Goal: Task Accomplishment & Management: Manage account settings

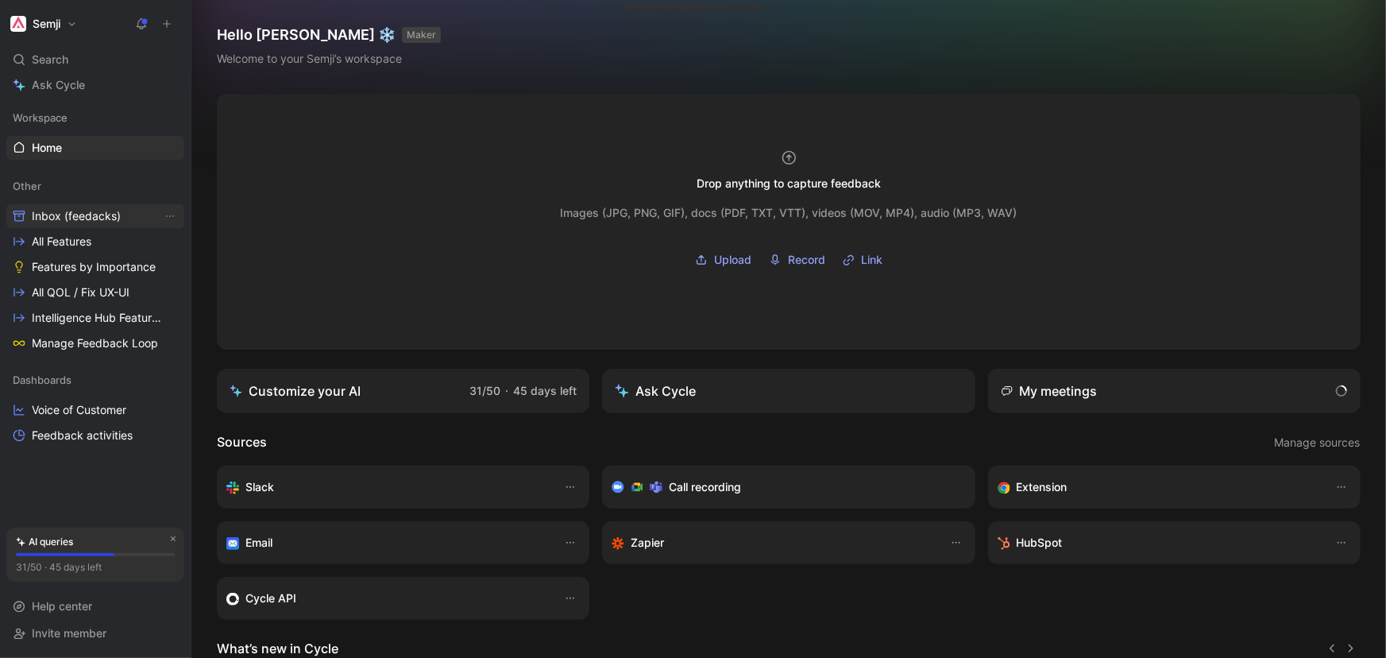
click at [111, 214] on span "Inbox (feedacks)" at bounding box center [76, 216] width 89 height 16
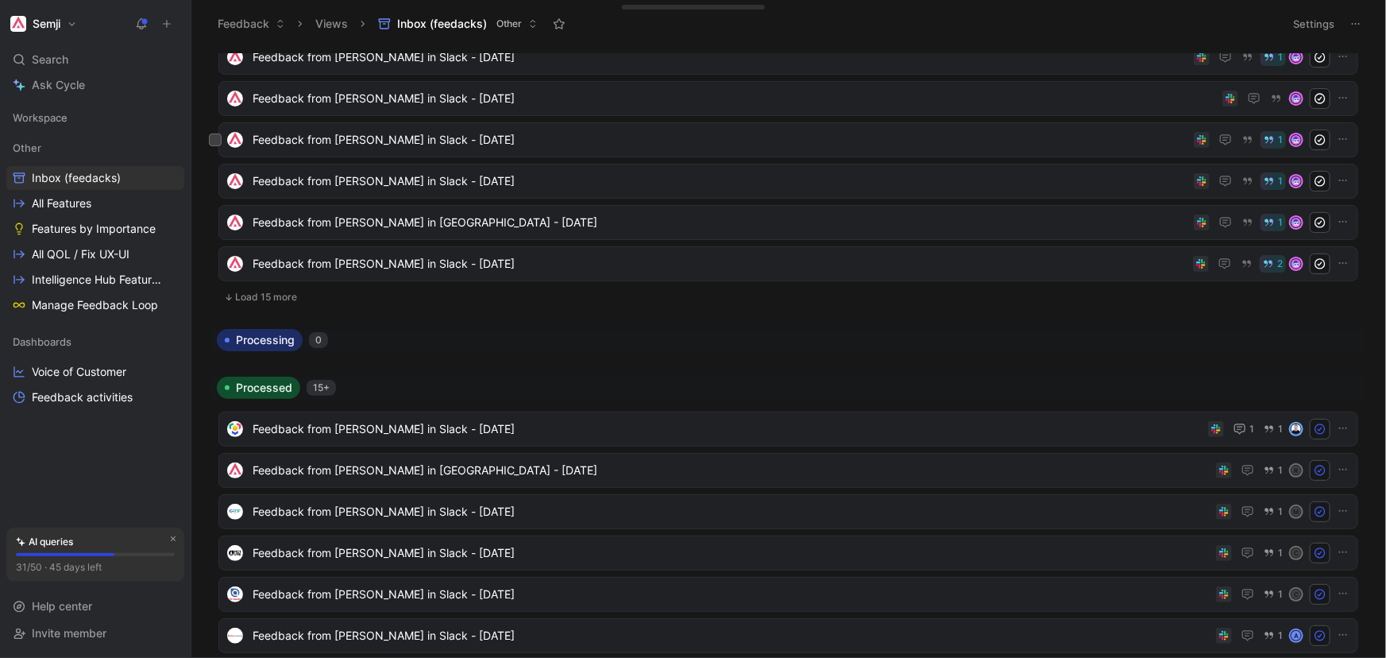
scroll to position [361, 0]
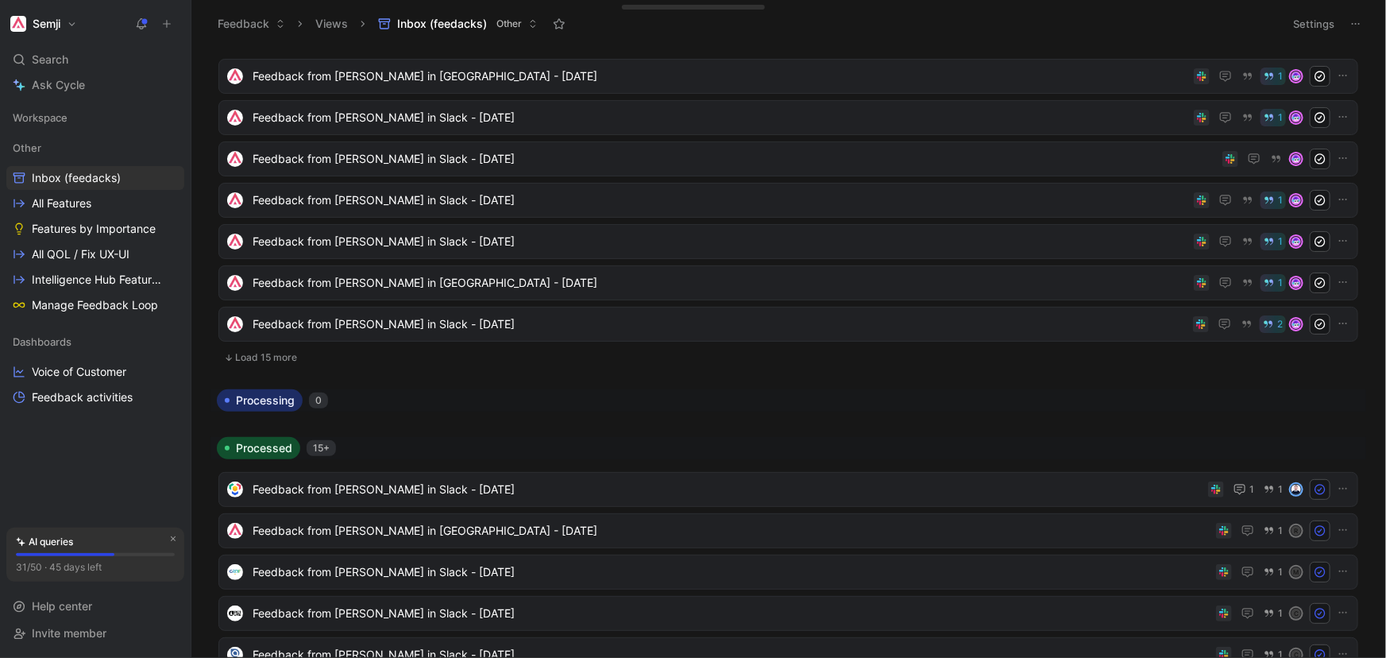
click at [257, 358] on button "Load 15 more" at bounding box center [788, 357] width 1140 height 19
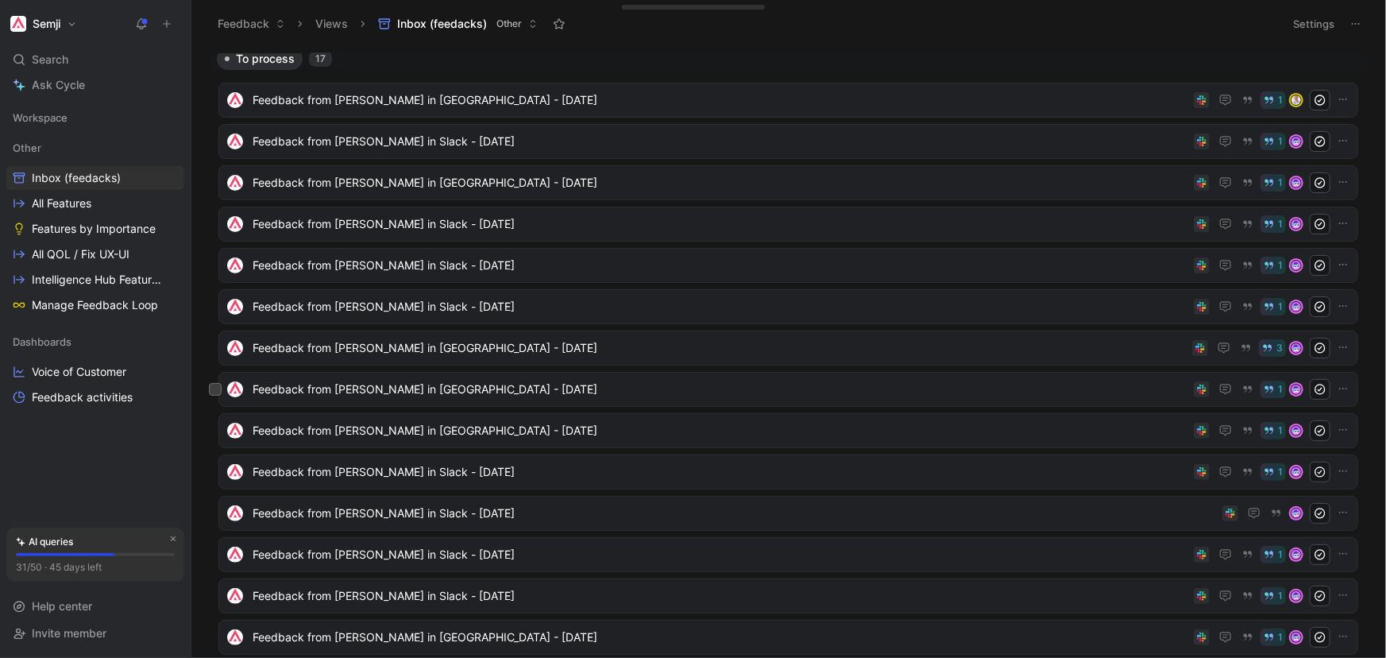
scroll to position [0, 0]
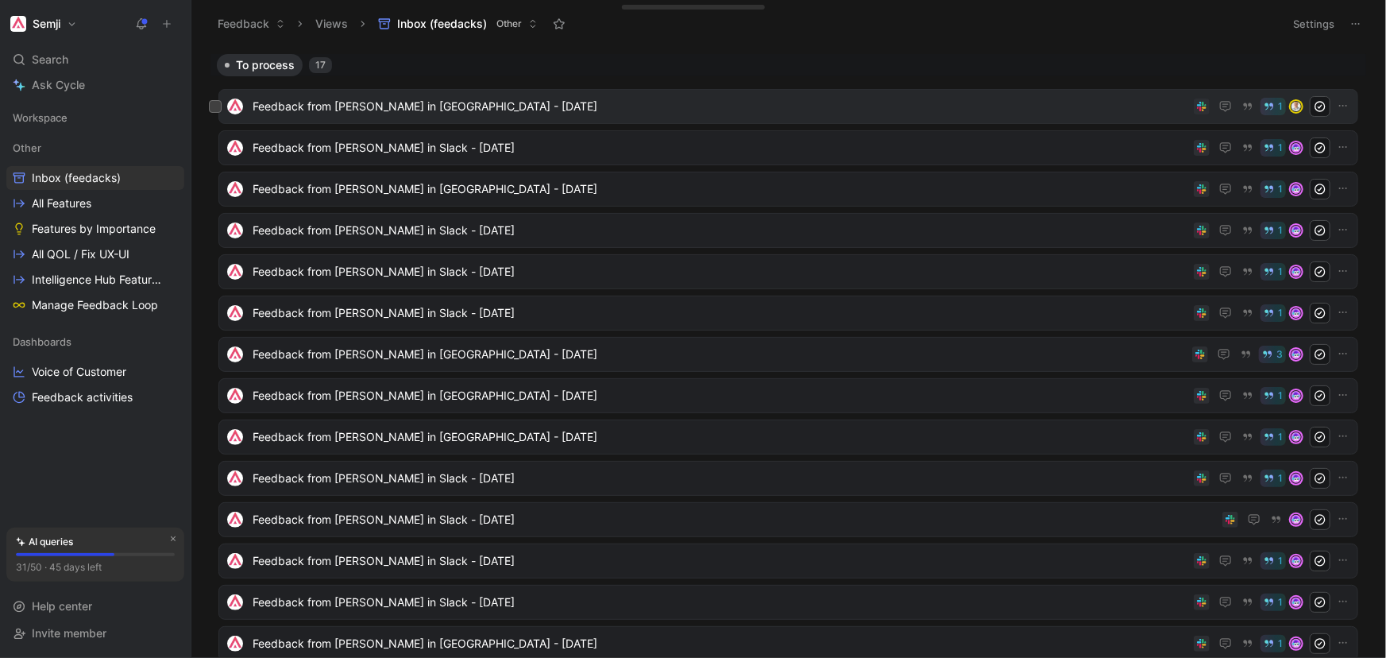
click at [588, 110] on span "Feedback from [PERSON_NAME] in [GEOGRAPHIC_DATA] - [DATE]" at bounding box center [720, 106] width 935 height 19
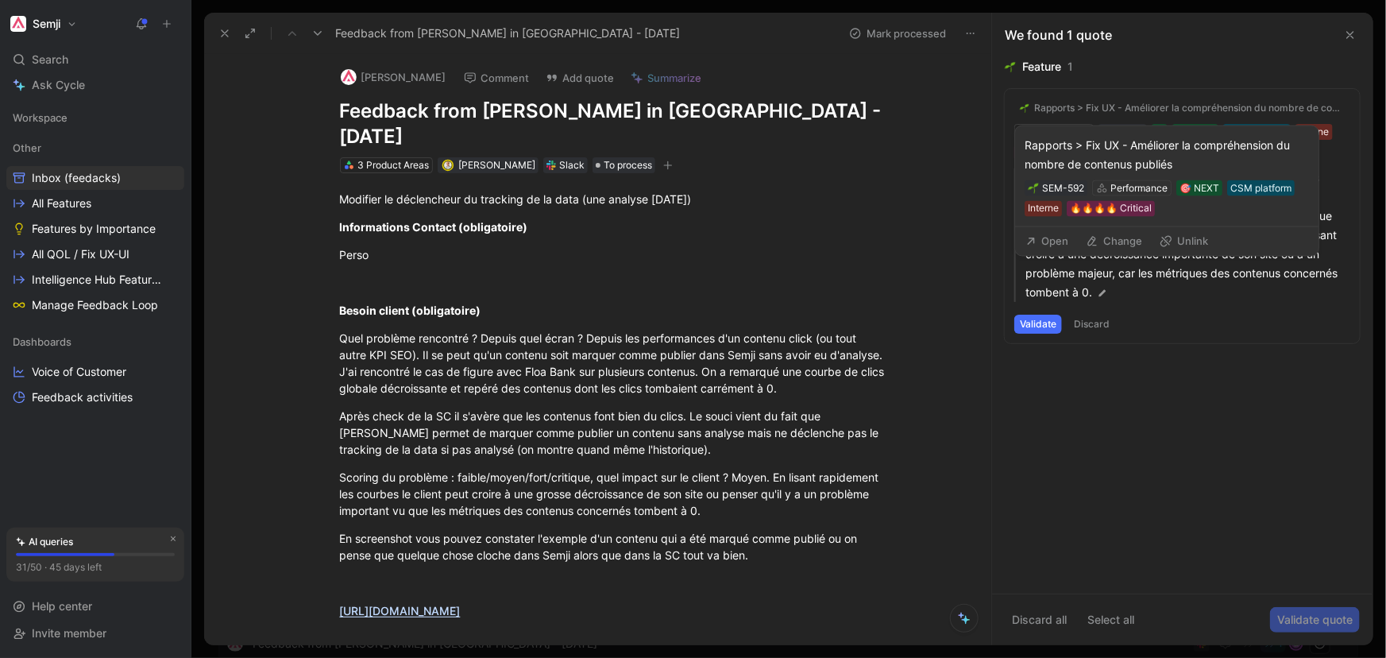
click at [1143, 108] on div "Rapports > Fix UX - Améliorer la compréhension du nombre de contenus publiés" at bounding box center [1189, 108] width 311 height 13
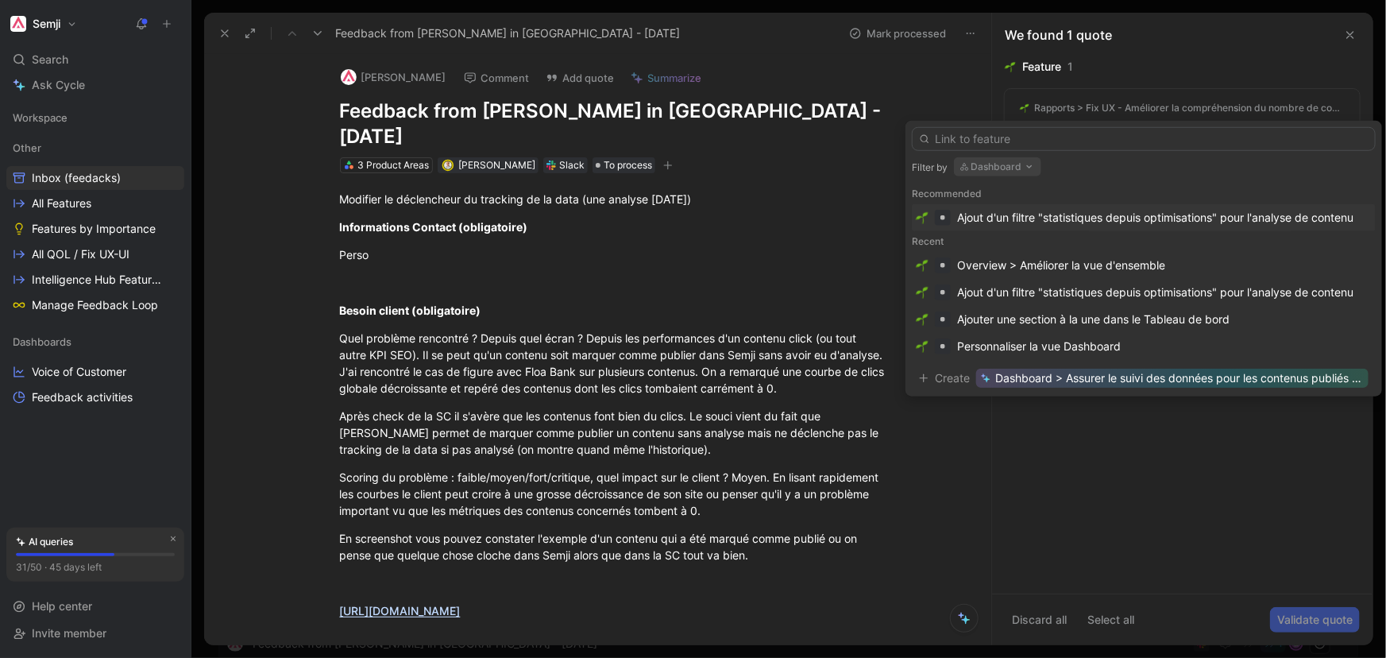
click at [985, 137] on input "text" at bounding box center [1144, 139] width 464 height 24
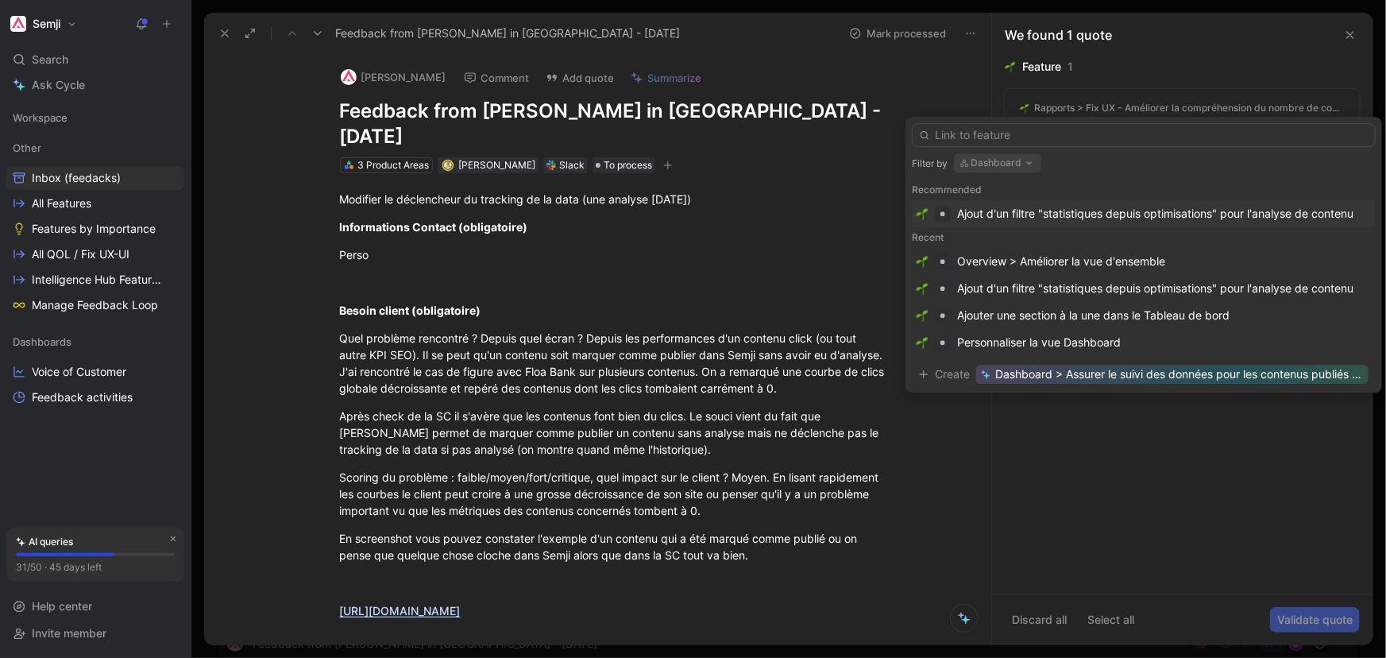
click at [590, 191] on div "Modifier le déclencheur du tracking de la data (une analyse [DATE])" at bounding box center [615, 199] width 550 height 17
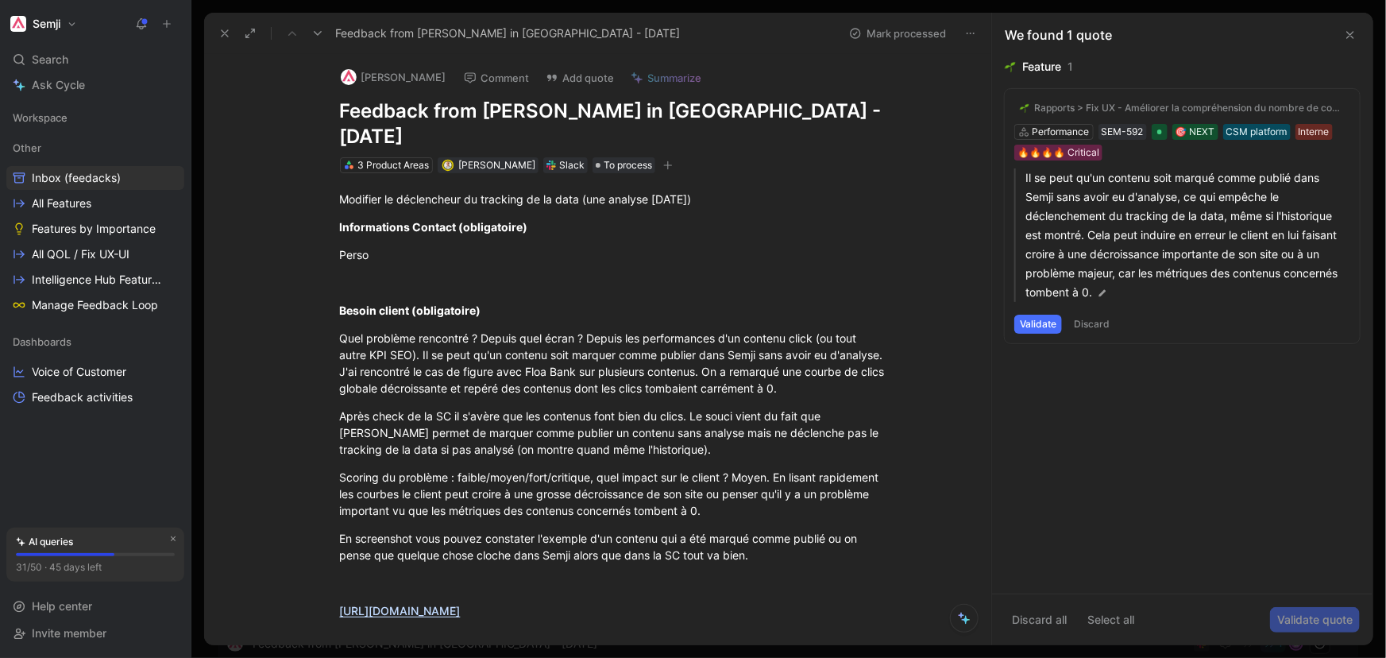
click at [590, 191] on div "Modifier le déclencheur du tracking de la data (une analyse [DATE])" at bounding box center [615, 199] width 550 height 17
copy div "Modifier le déclencheur du tracking de la data (une analyse [DATE])"
click at [1142, 110] on div "Rapports > Fix UX - Améliorer la compréhension du nombre de contenus publiés" at bounding box center [1189, 108] width 311 height 13
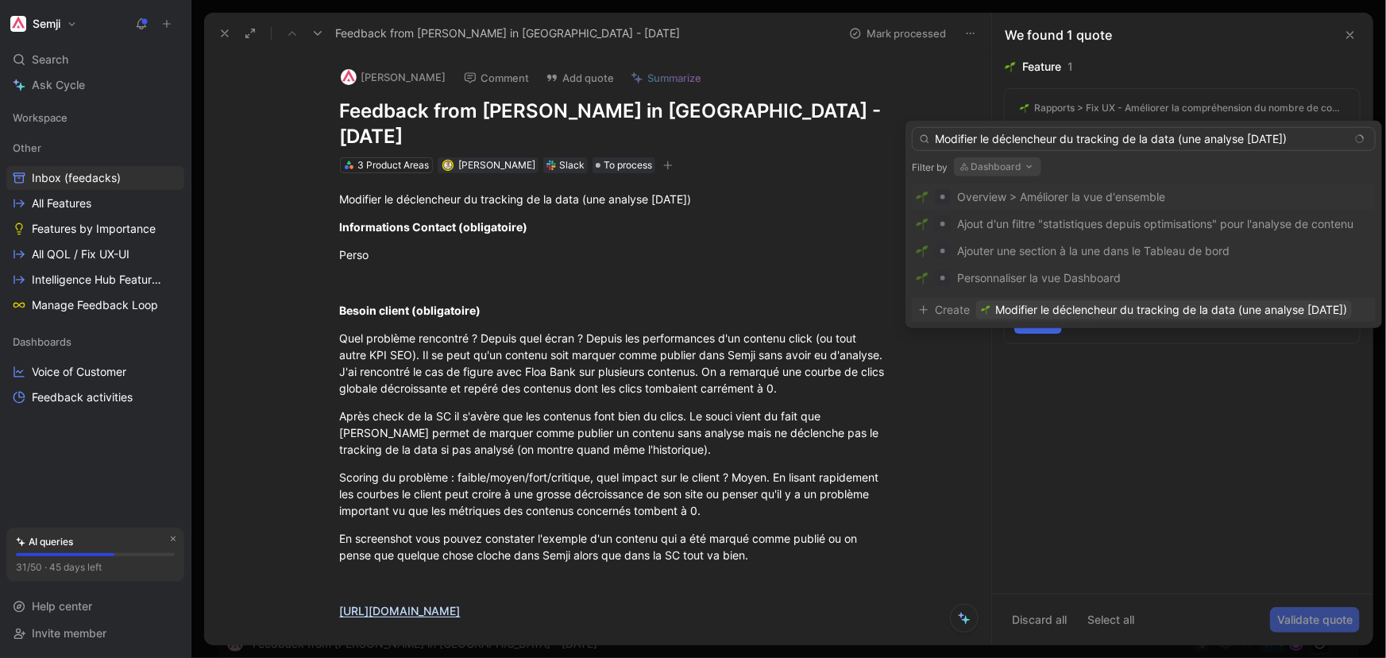
type input "Modifier le déclencheur du tracking de la data (une analyse [DATE])"
click at [1059, 302] on span "Modifier le déclencheur du tracking de la data (une analyse [DATE])" at bounding box center [1171, 309] width 352 height 19
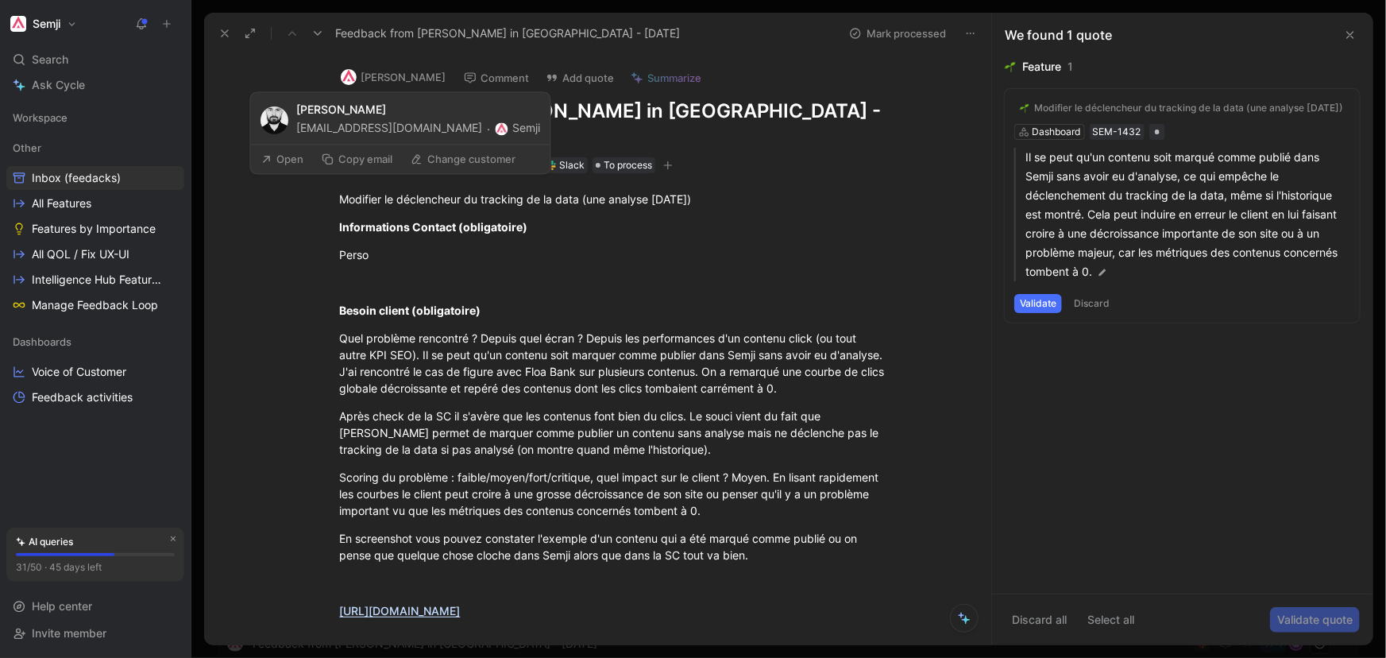
click at [386, 75] on button "[PERSON_NAME]" at bounding box center [394, 77] width 120 height 24
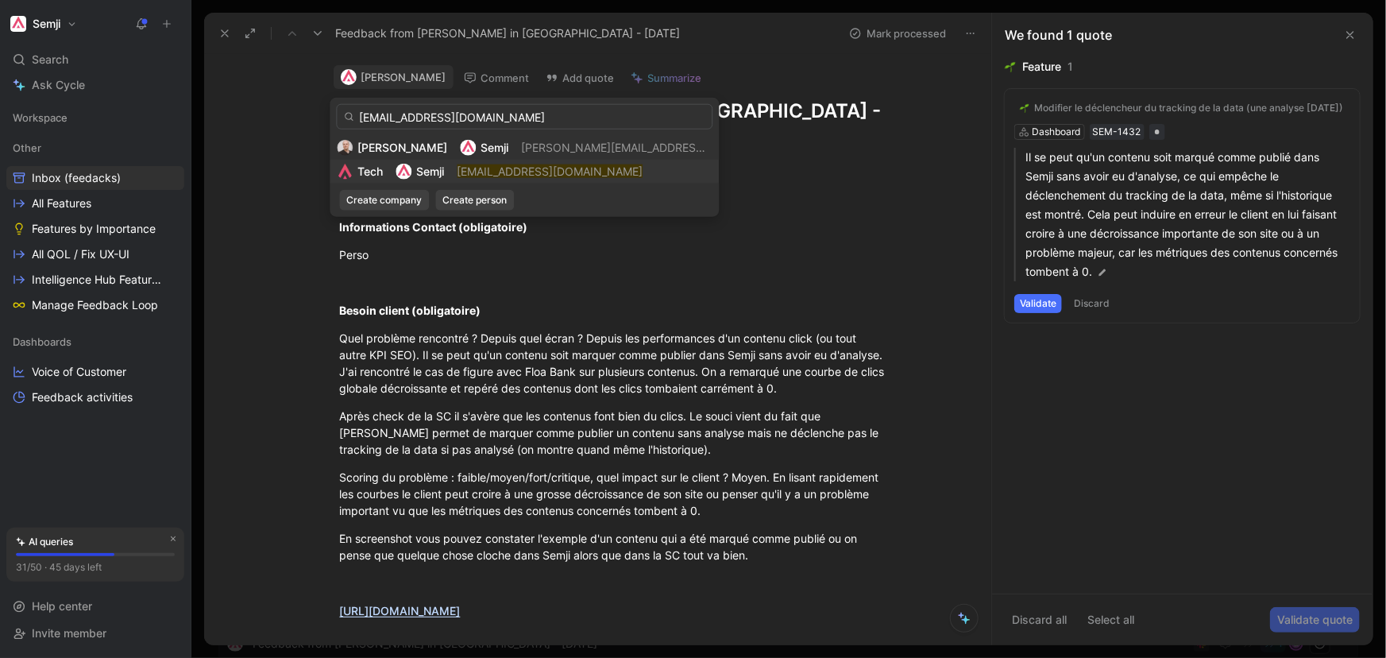
type input "[EMAIL_ADDRESS][DOMAIN_NAME]"
click at [506, 173] on mark "[EMAIL_ADDRESS][DOMAIN_NAME]" at bounding box center [550, 171] width 186 height 14
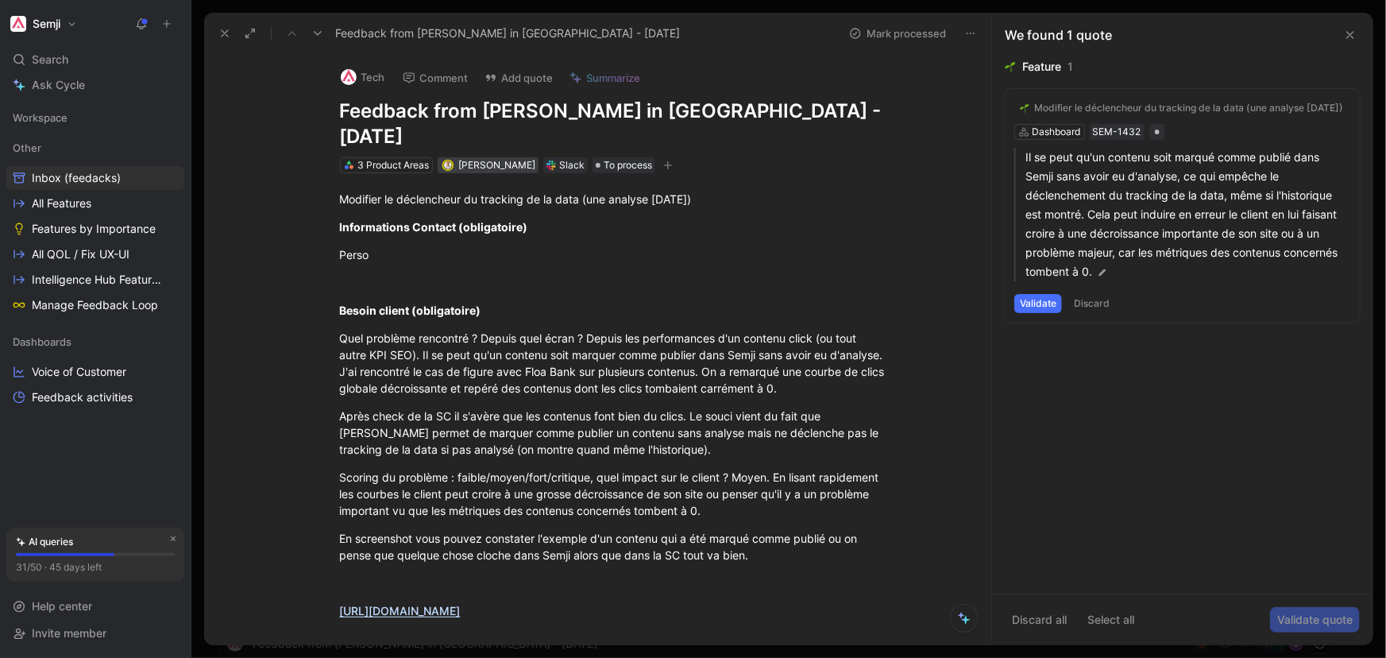
click at [492, 157] on div "[PERSON_NAME]" at bounding box center [496, 165] width 77 height 16
type input "coudra"
click at [538, 199] on mark "coudra" at bounding box center [524, 201] width 37 height 14
click at [1037, 306] on button "Validate" at bounding box center [1038, 303] width 48 height 19
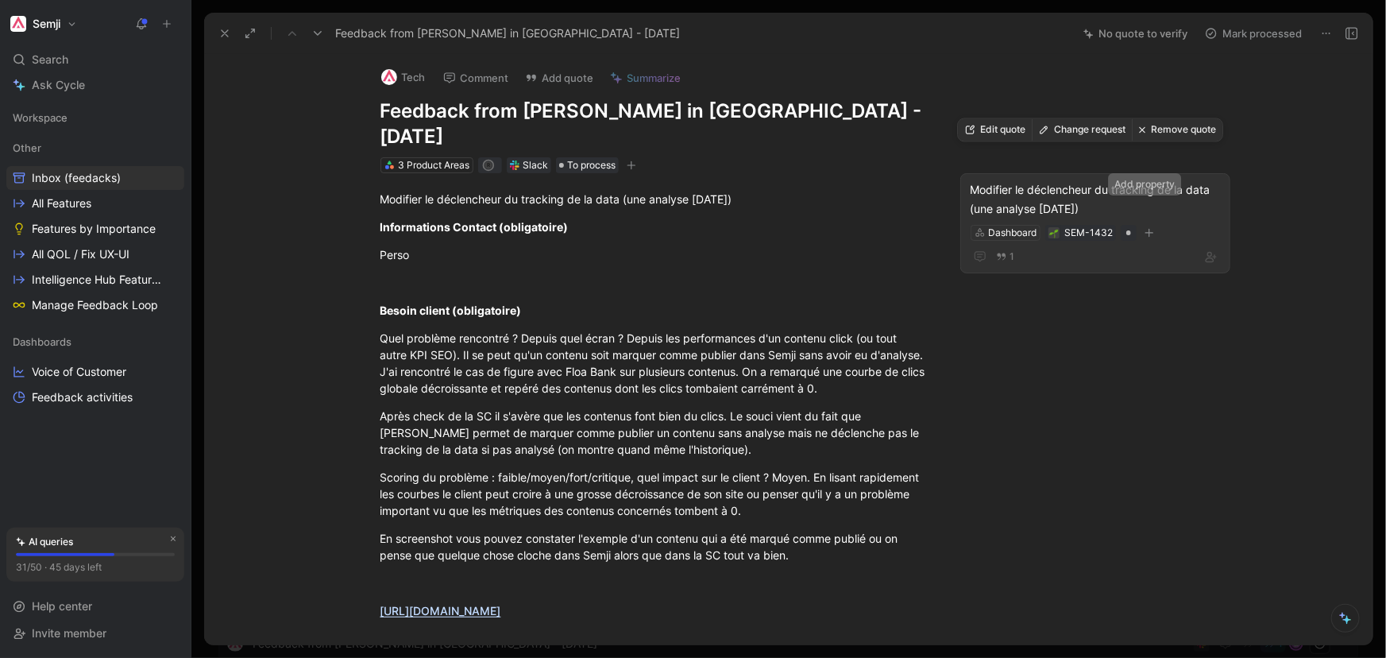
click at [1148, 228] on icon "button" at bounding box center [1149, 233] width 10 height 10
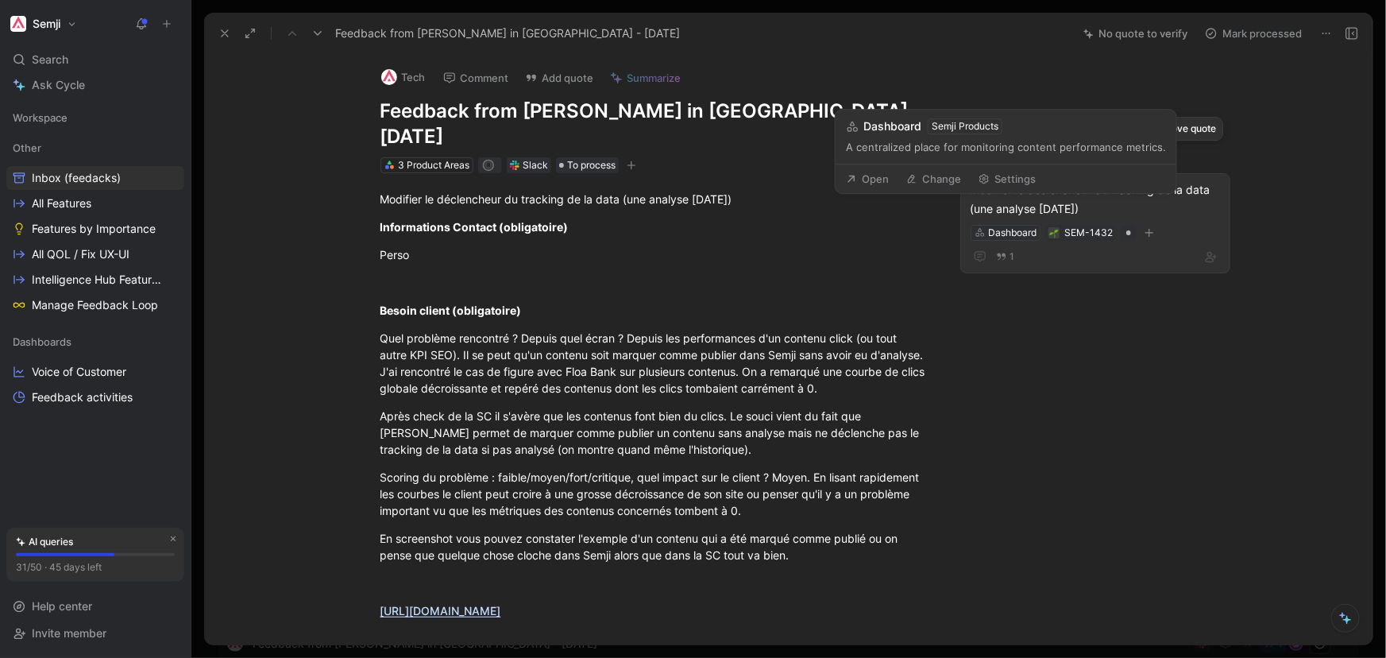
click at [1020, 225] on div "Dashboard" at bounding box center [1012, 233] width 48 height 16
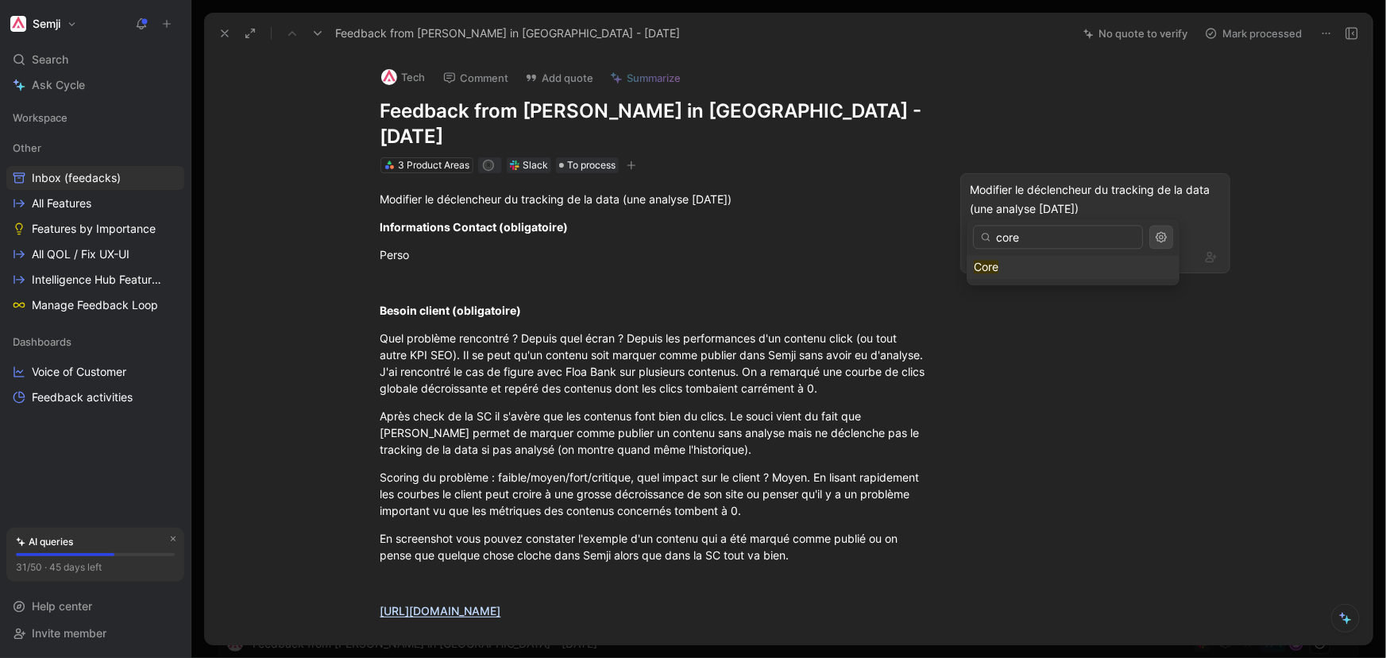
type input "core"
click at [996, 261] on mark "Core" at bounding box center [986, 267] width 25 height 14
click at [1126, 223] on div "Core SEM-1432" at bounding box center [1095, 232] width 253 height 19
click at [1124, 225] on button "button" at bounding box center [1122, 233] width 16 height 16
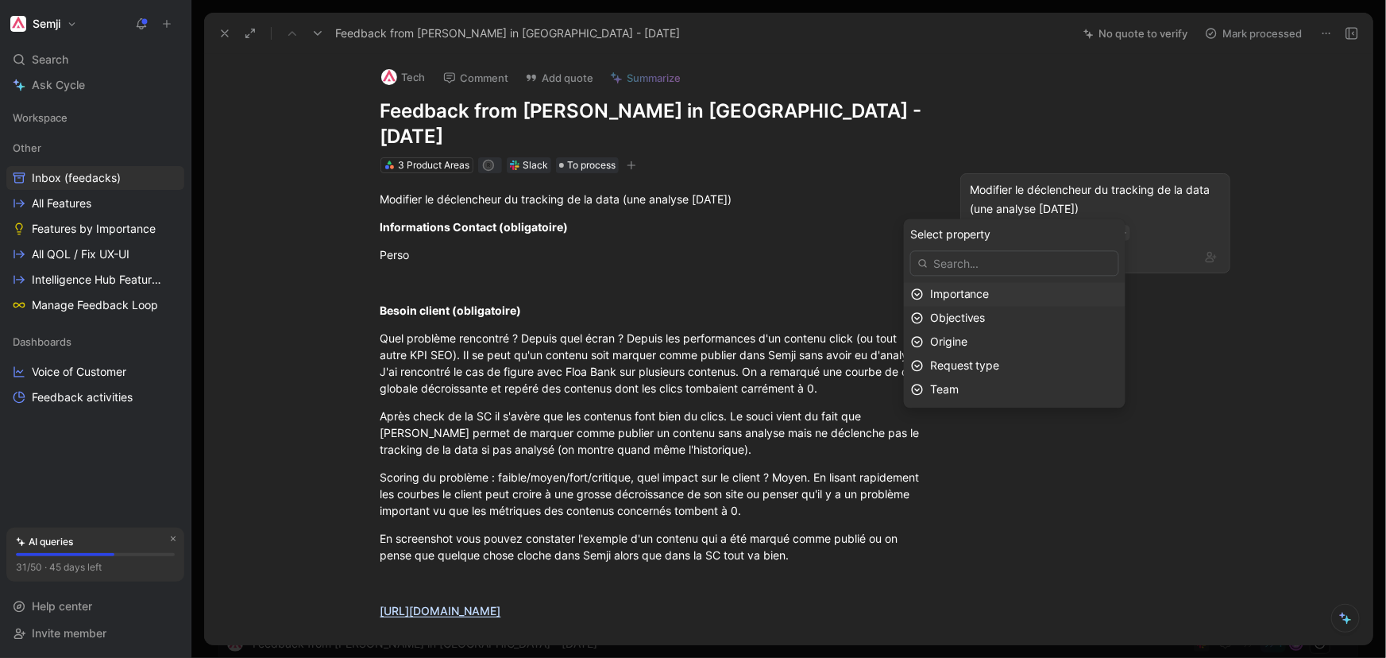
click at [1008, 296] on div "Importance" at bounding box center [1024, 293] width 188 height 19
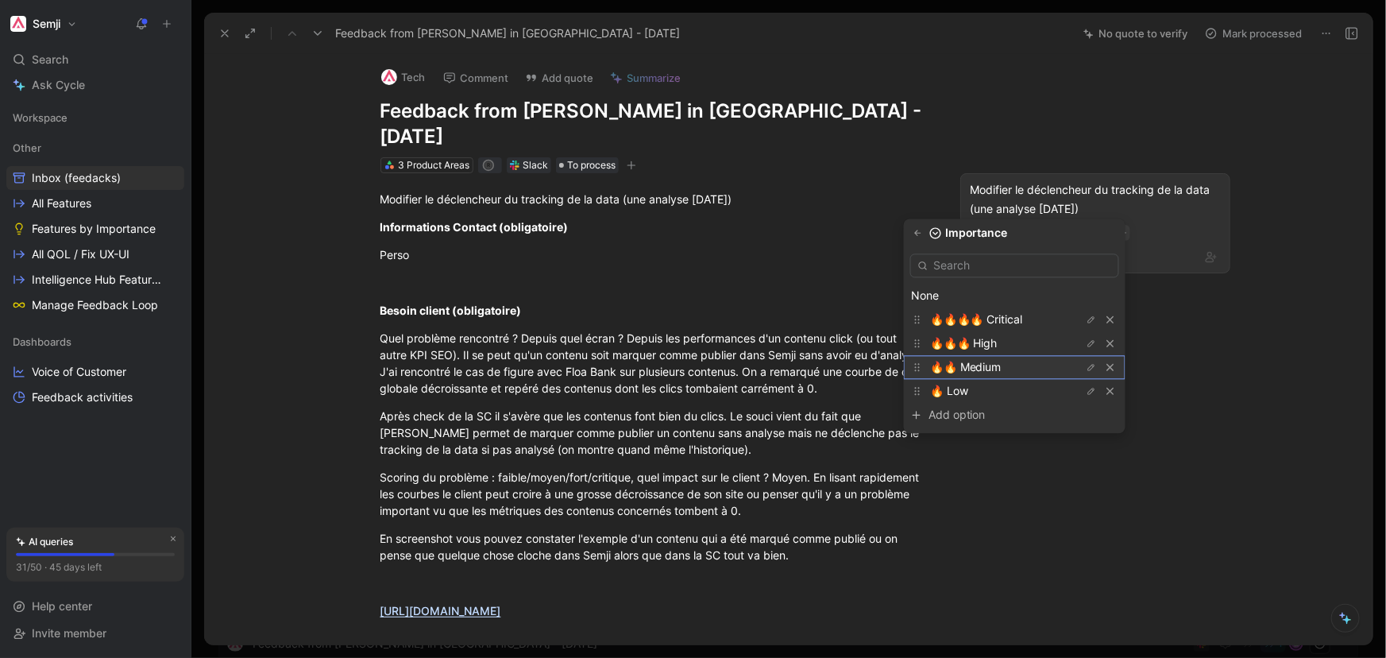
click at [1002, 365] on span "🔥🔥 Medium" at bounding box center [965, 367] width 71 height 14
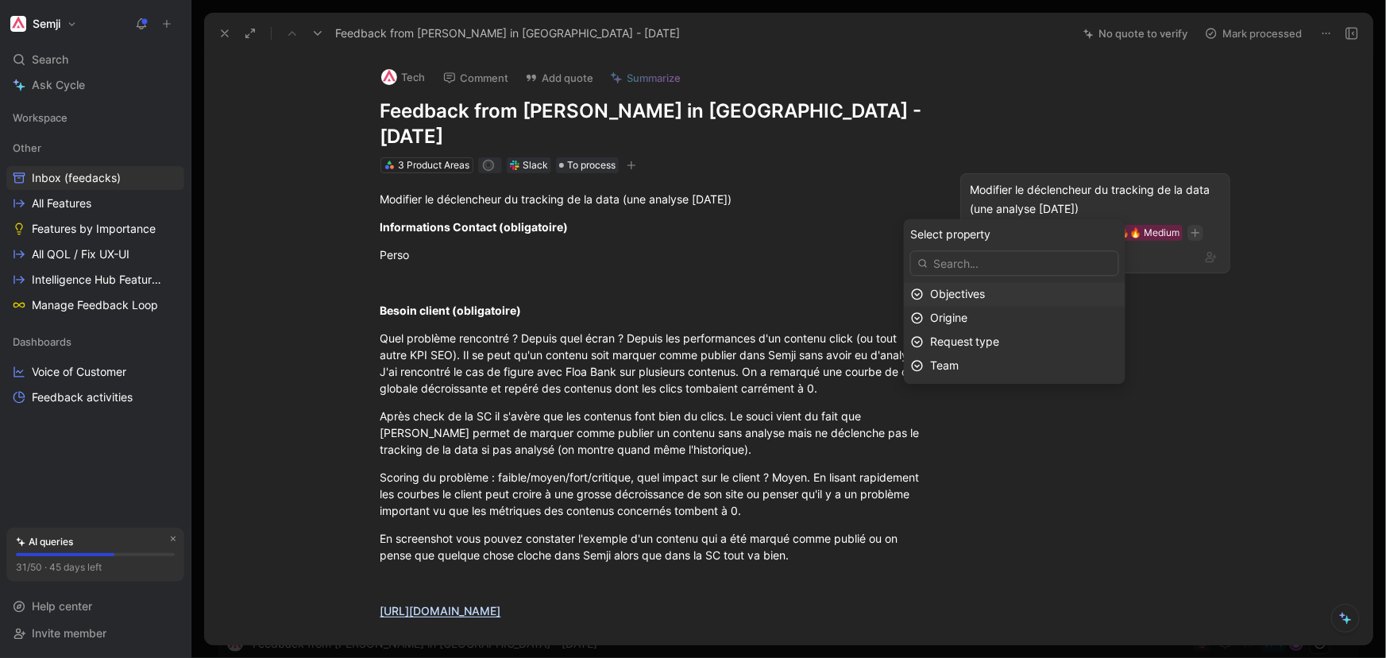
click at [984, 291] on span "Objectives" at bounding box center [958, 294] width 56 height 14
click at [993, 335] on div "🎯 NEXT" at bounding box center [989, 343] width 119 height 19
click at [999, 294] on div "Origine" at bounding box center [1024, 293] width 188 height 19
click at [997, 315] on div "Interne" at bounding box center [989, 319] width 119 height 19
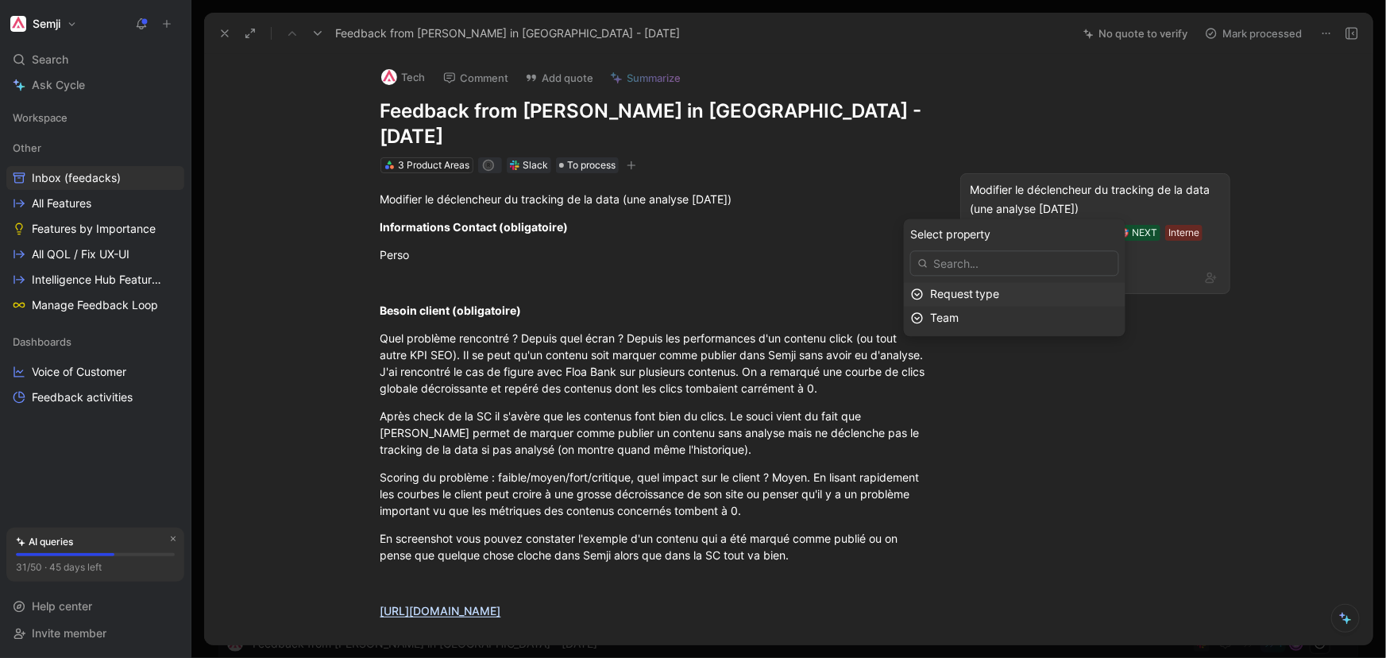
click at [1000, 291] on span "Request type" at bounding box center [965, 294] width 70 height 14
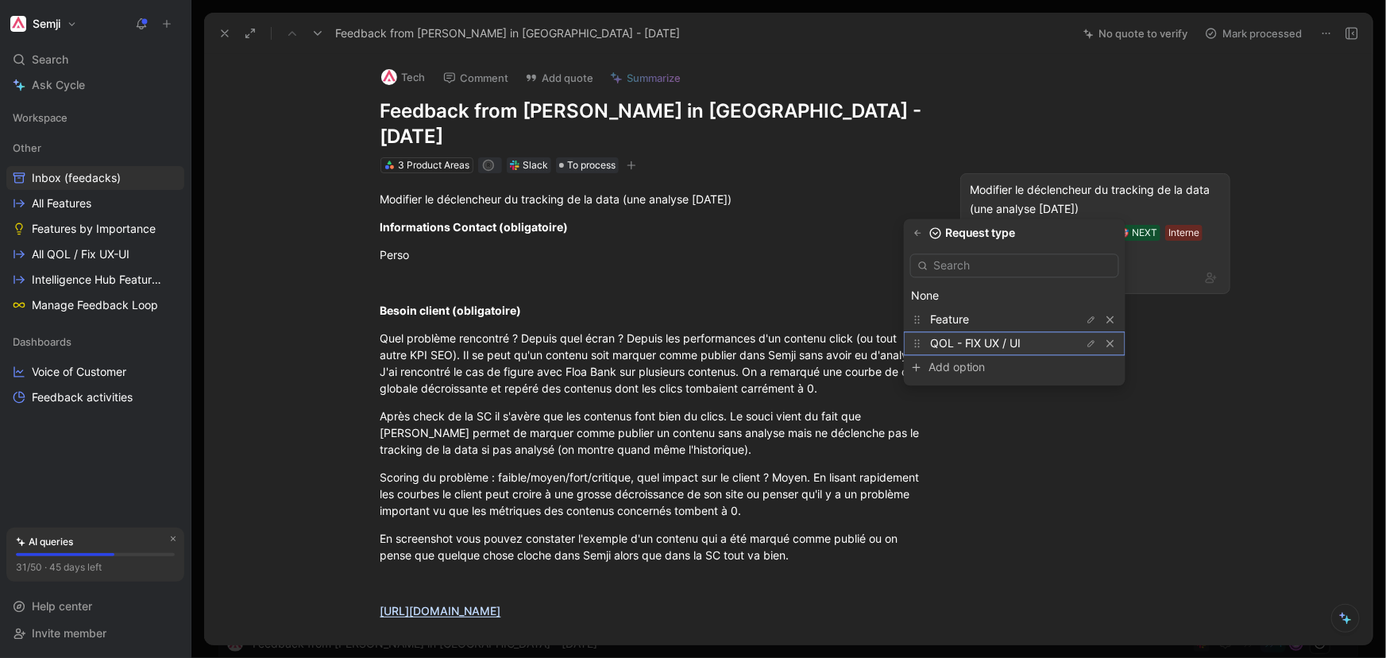
click at [1004, 343] on span "QOL - FIX UX / UI" at bounding box center [975, 343] width 91 height 14
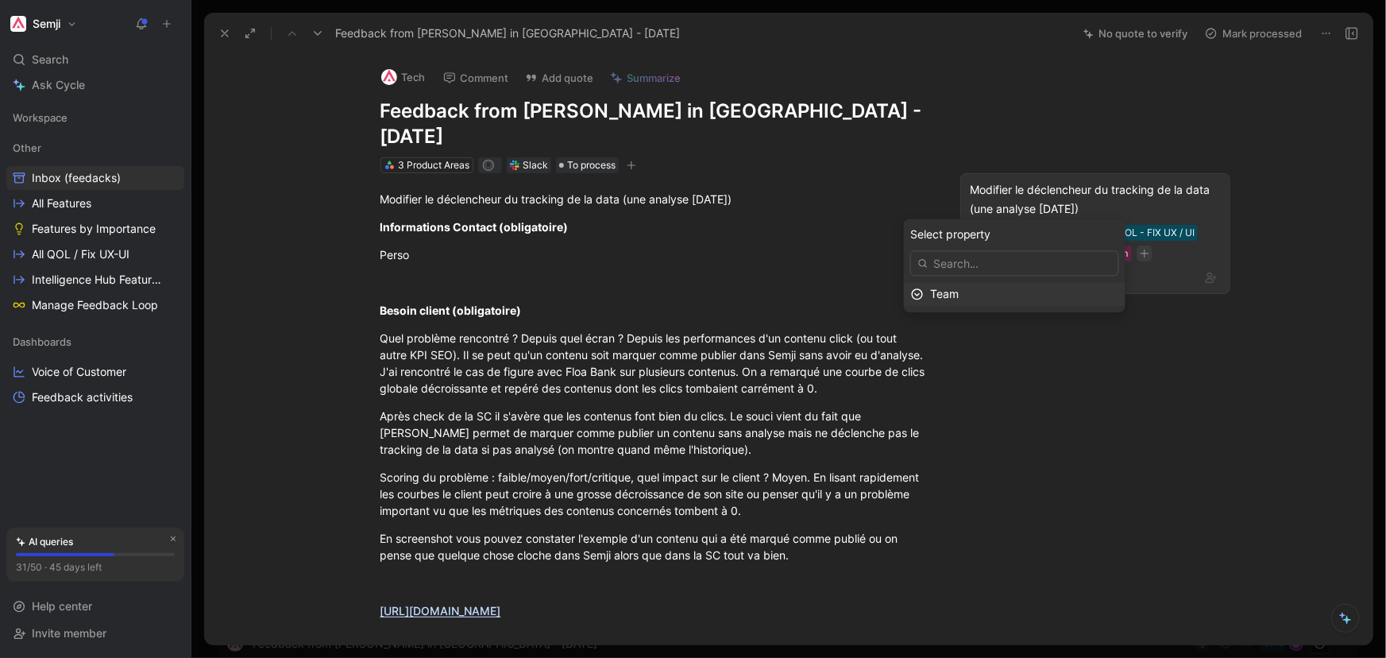
click at [1008, 292] on div "Team" at bounding box center [1024, 293] width 188 height 19
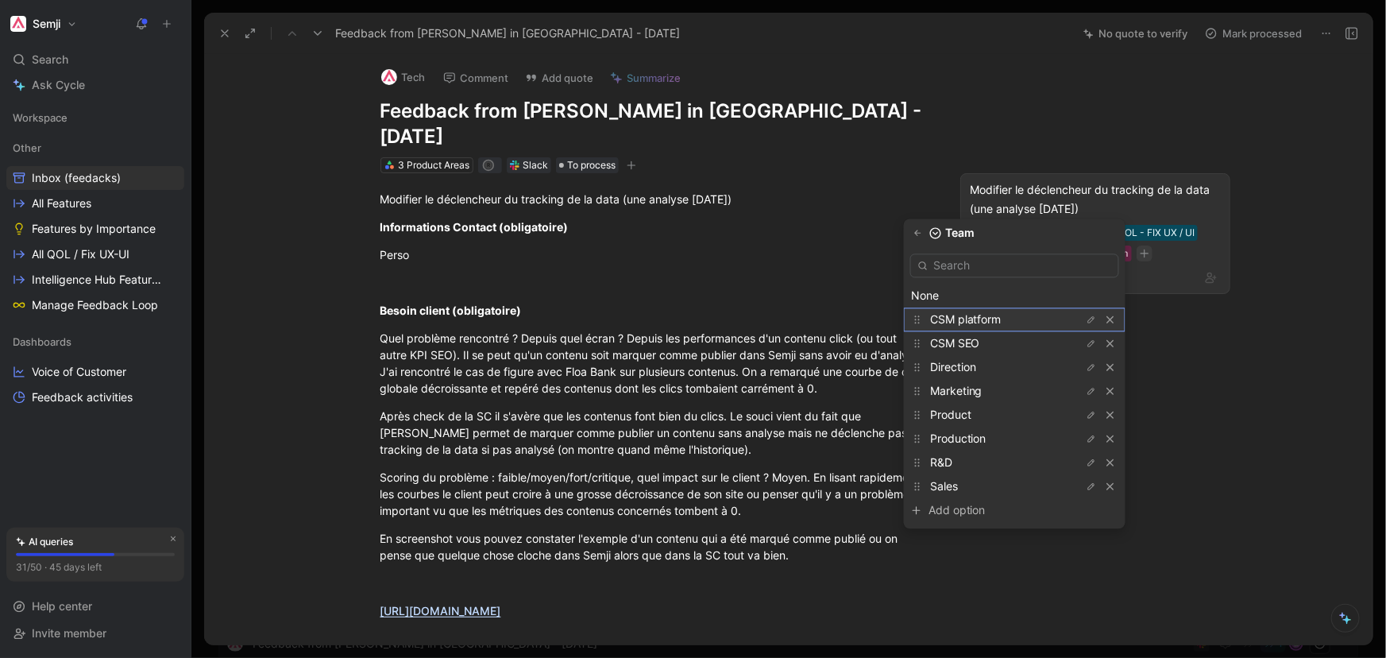
click at [1002, 321] on span "CSM platform" at bounding box center [965, 319] width 71 height 14
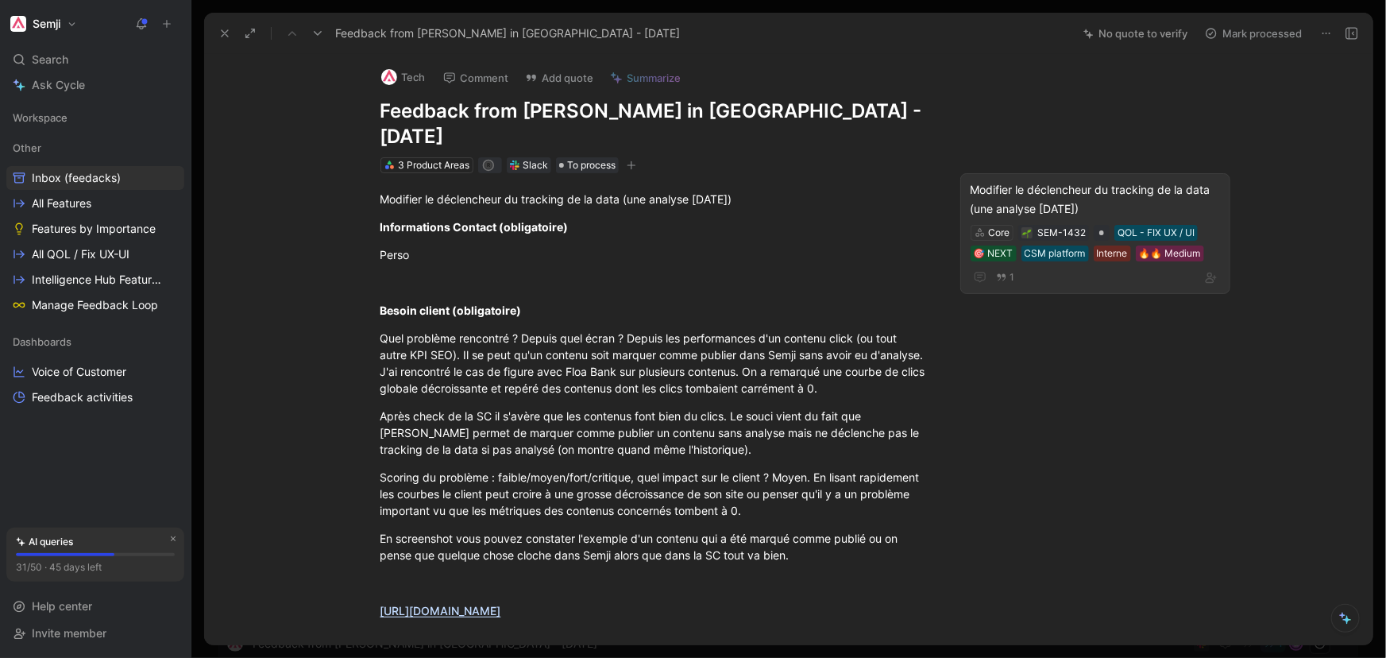
click at [1006, 319] on div "Modifier le déclencheur du tracking de la data (une analyse [DATE]) Information…" at bounding box center [654, 533] width 835 height 720
click at [103, 261] on link "All QOL / Fix UX-UI" at bounding box center [95, 254] width 178 height 24
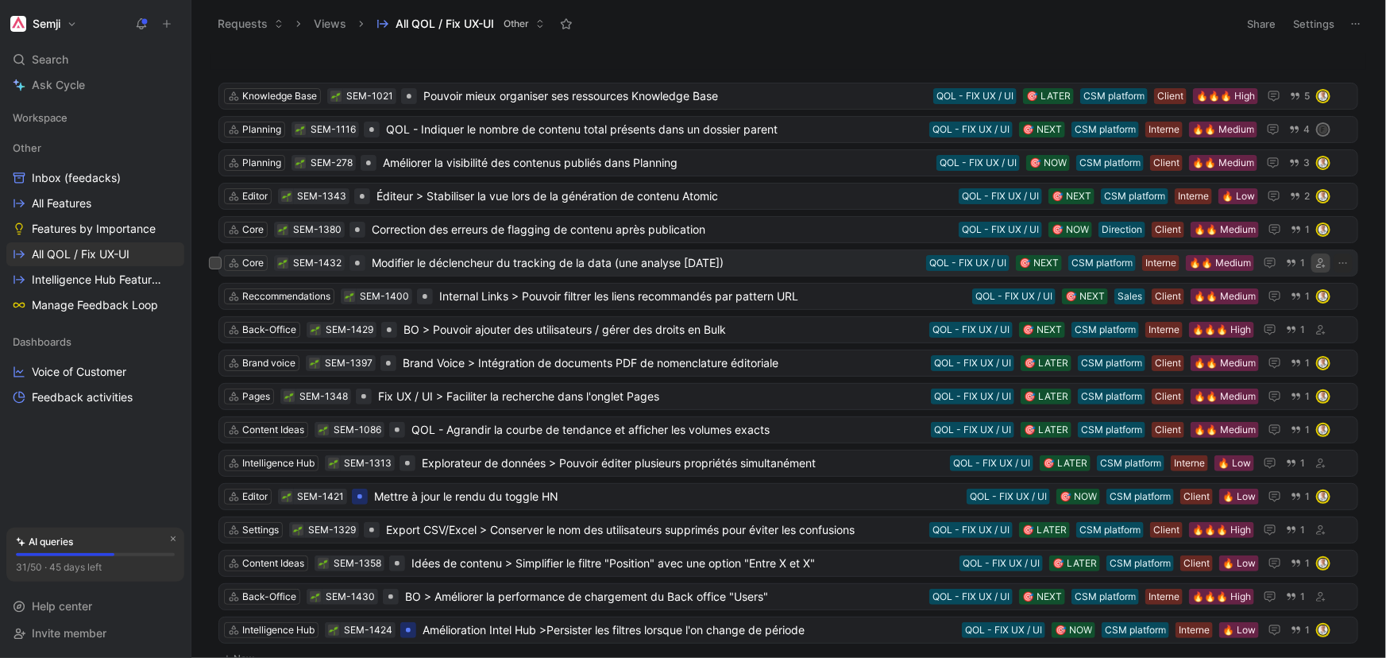
click at [1317, 263] on icon "button" at bounding box center [1321, 263] width 10 height 10
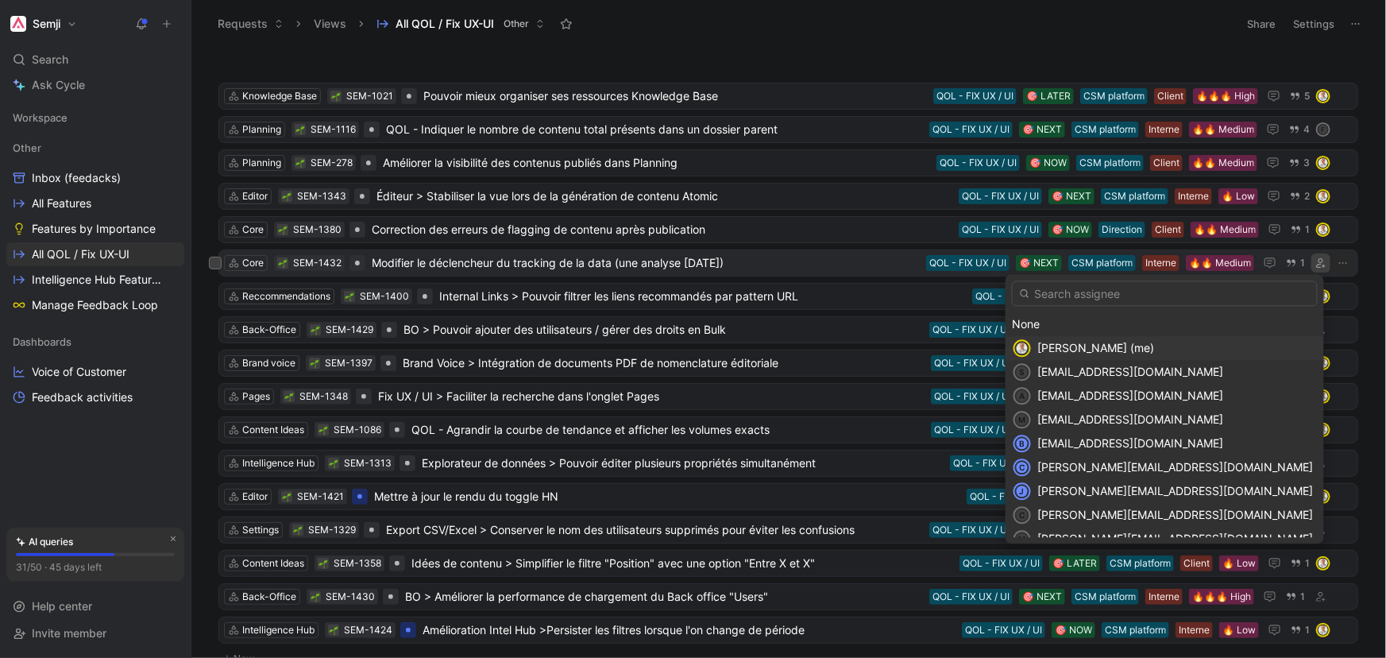
click at [1155, 345] on span "[PERSON_NAME] (me)" at bounding box center [1096, 348] width 117 height 14
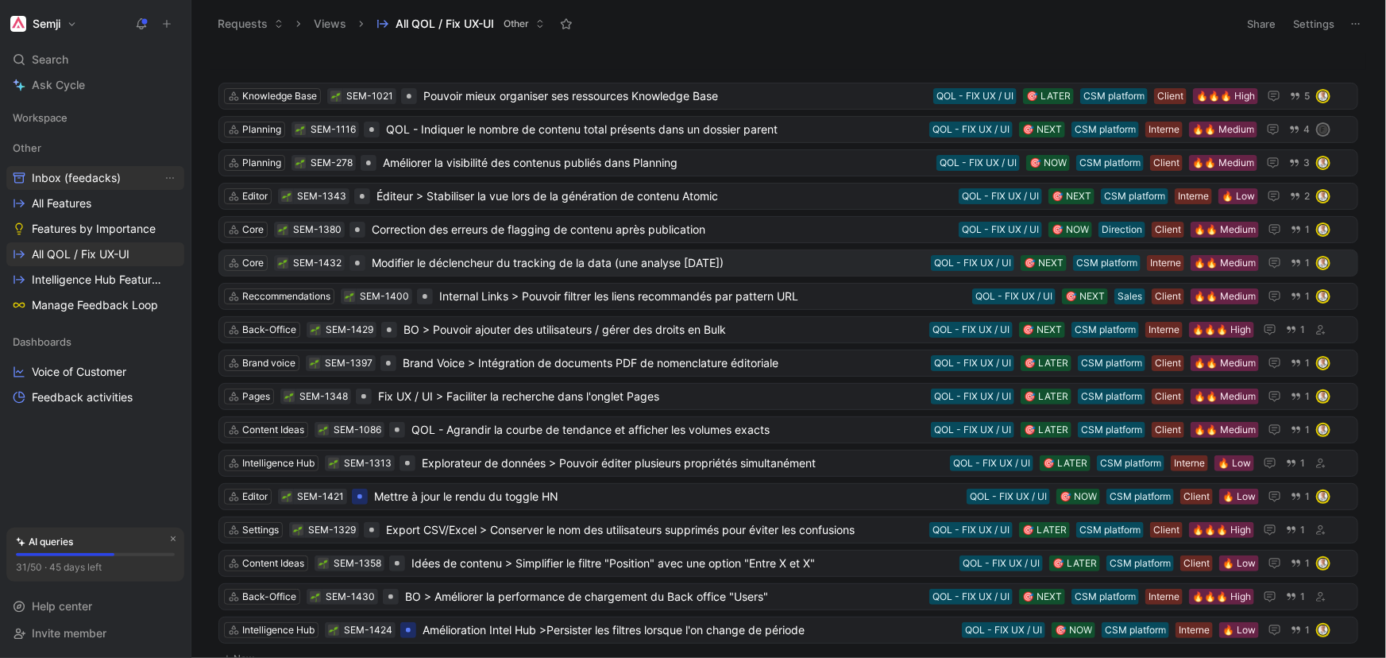
click at [94, 172] on span "Inbox (feedacks)" at bounding box center [76, 178] width 89 height 16
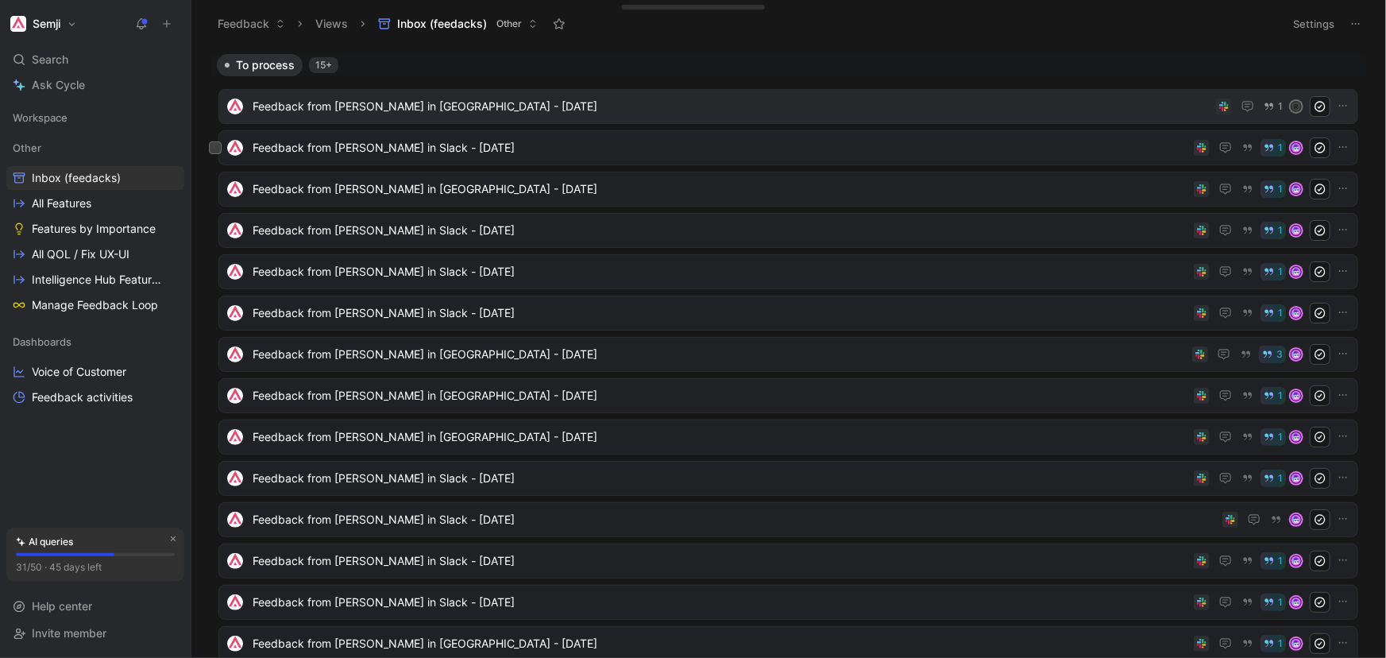
click at [639, 95] on div "Feedback from [PERSON_NAME] in [GEOGRAPHIC_DATA] - [DATE] 1 r" at bounding box center [788, 106] width 1140 height 35
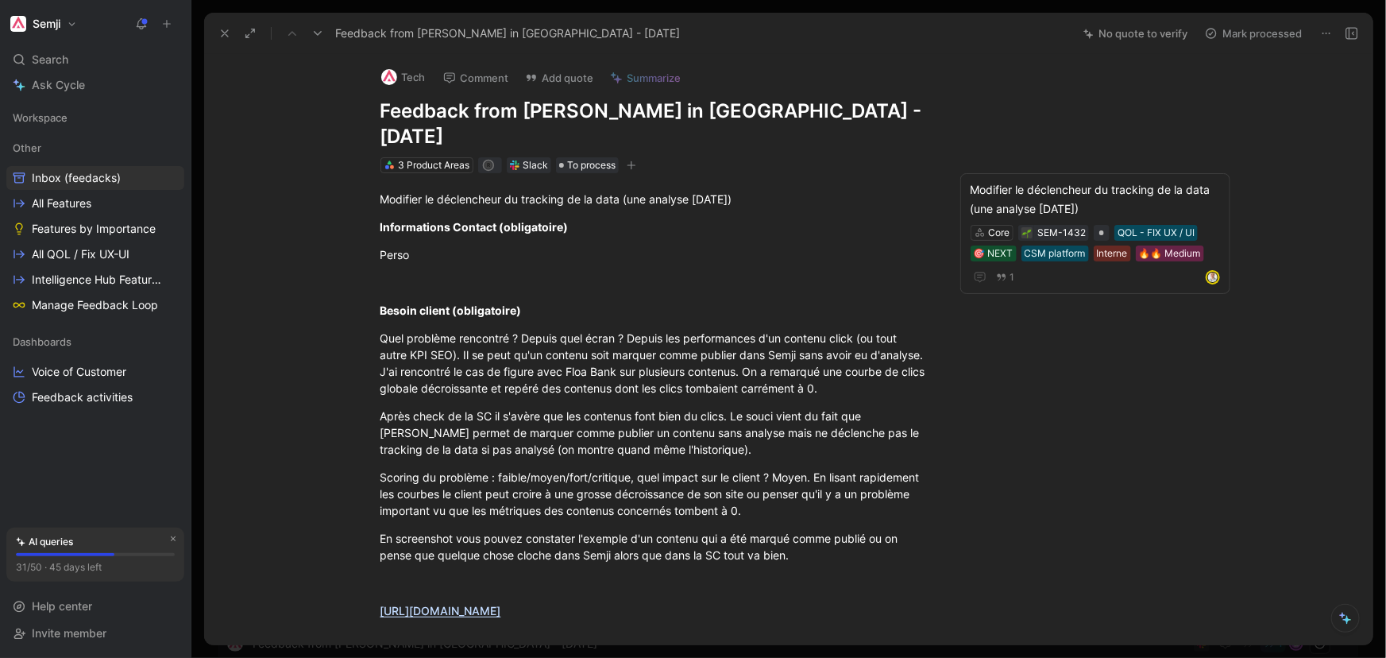
click at [1261, 25] on button "Mark processed" at bounding box center [1253, 33] width 111 height 22
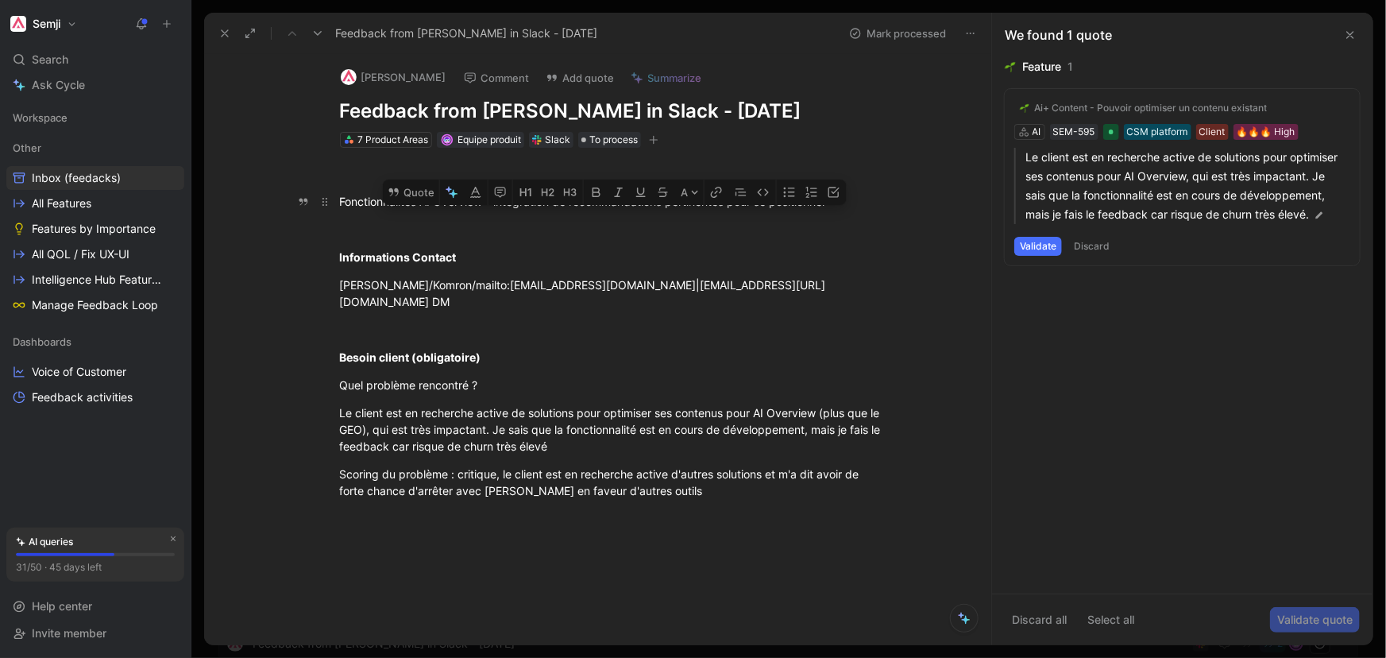
drag, startPoint x: 845, startPoint y: 204, endPoint x: 397, endPoint y: 210, distance: 448.0
click at [484, 207] on div "Fonctionnalités AI Overview - intégration de recommandations pertinentes pour s…" at bounding box center [615, 201] width 550 height 17
click at [610, 203] on div "Fonctionnalités AI Overview - intégration de recommandations pertinentes pour s…" at bounding box center [615, 201] width 550 height 17
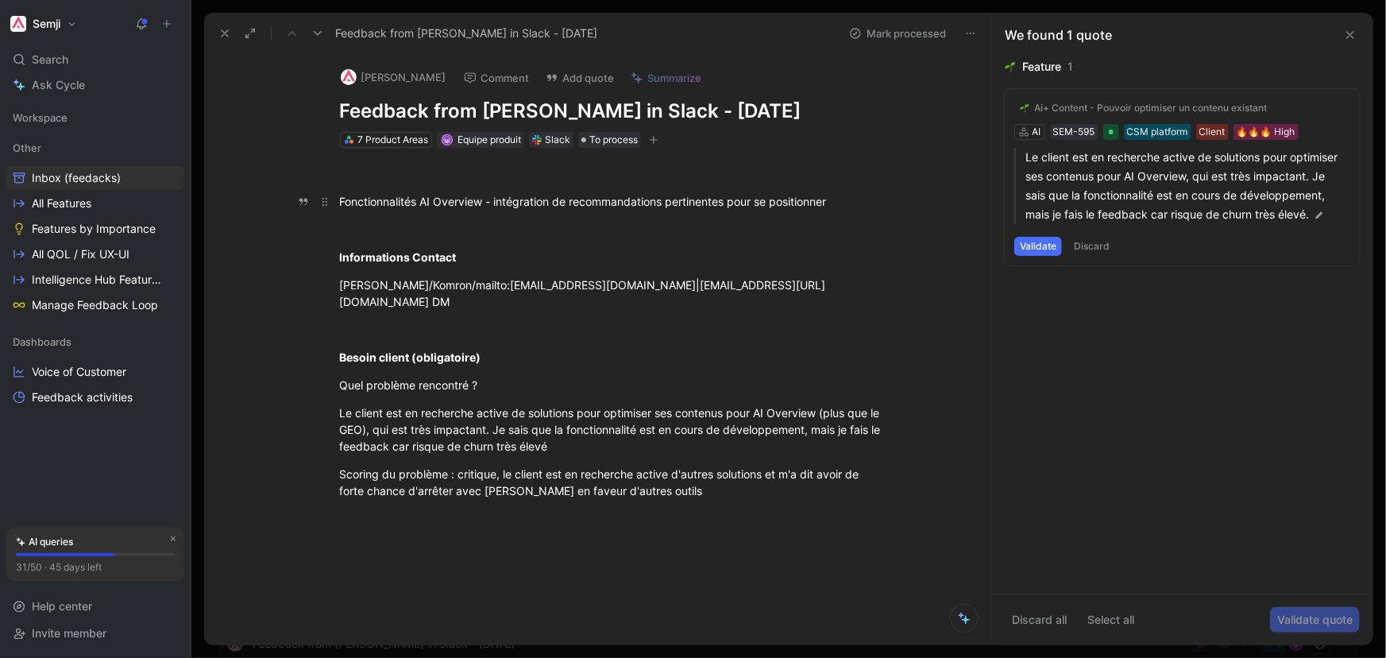
click at [610, 203] on div "Fonctionnalités AI Overview - intégration de recommandations pertinentes pour s…" at bounding box center [615, 201] width 550 height 17
click at [1046, 245] on button "Validate" at bounding box center [1038, 246] width 48 height 19
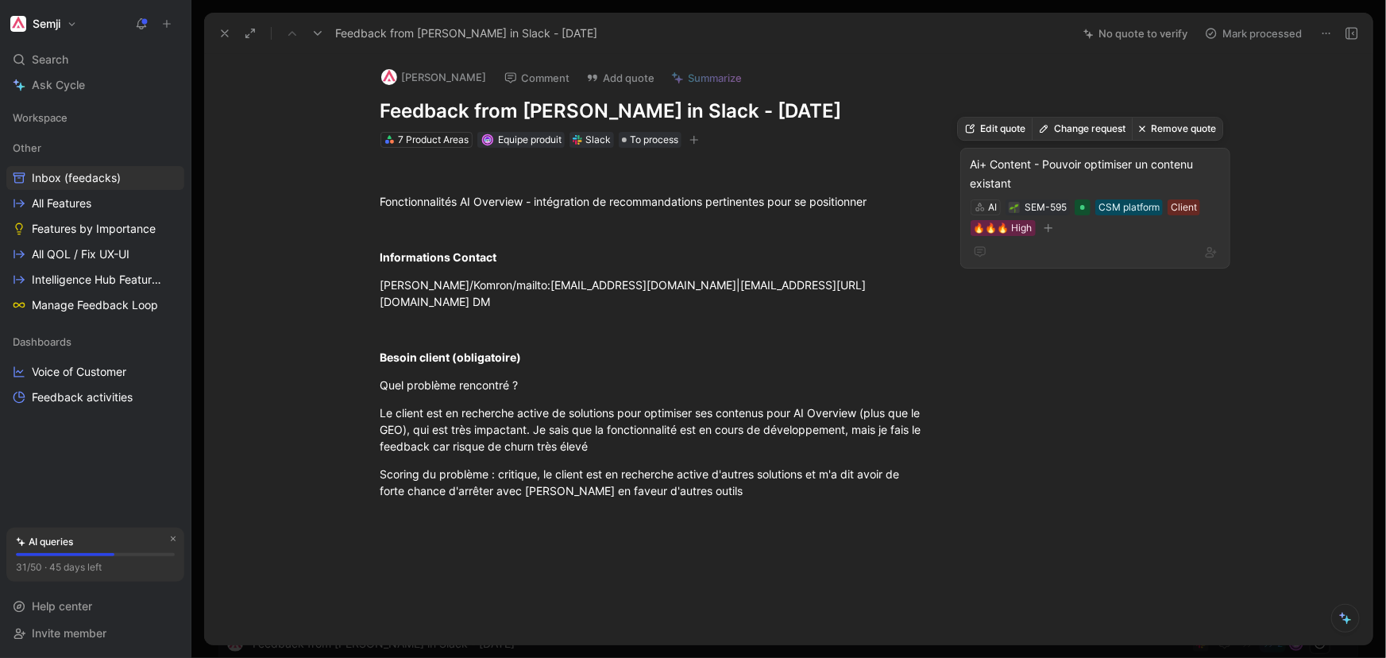
click at [1088, 126] on button "Change request" at bounding box center [1082, 129] width 100 height 22
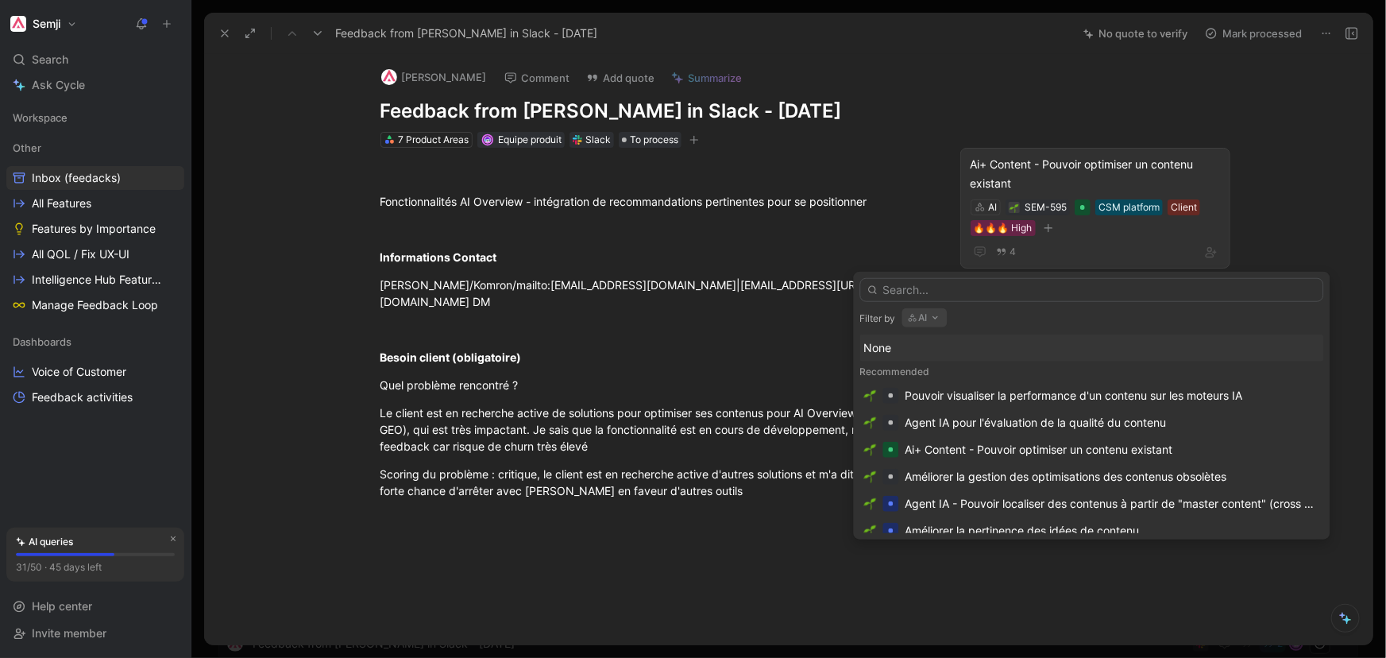
click at [980, 290] on input "text" at bounding box center [1092, 290] width 464 height 24
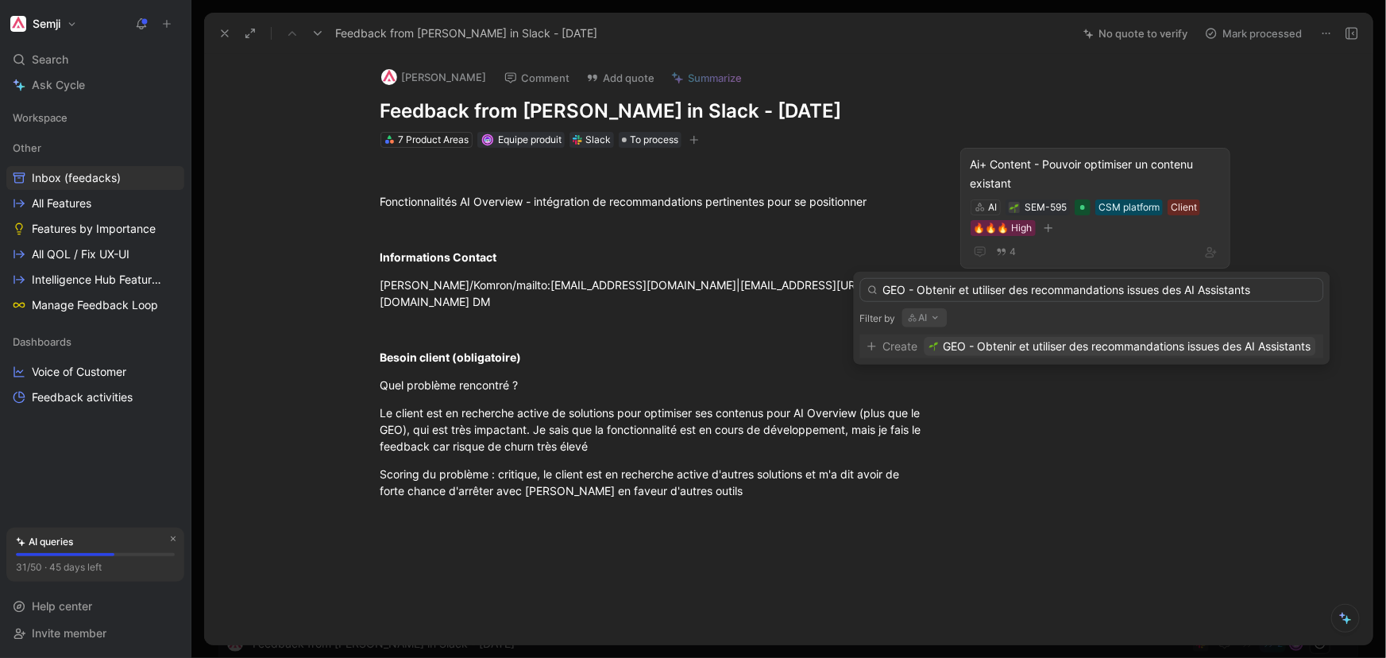
type input "GEO - Obtenir et utiliser des recommandations issues des AI Assistants"
click at [1148, 344] on span "GEO - Obtenir et utiliser des recommandations issues des AI Assistants" at bounding box center [1128, 346] width 368 height 19
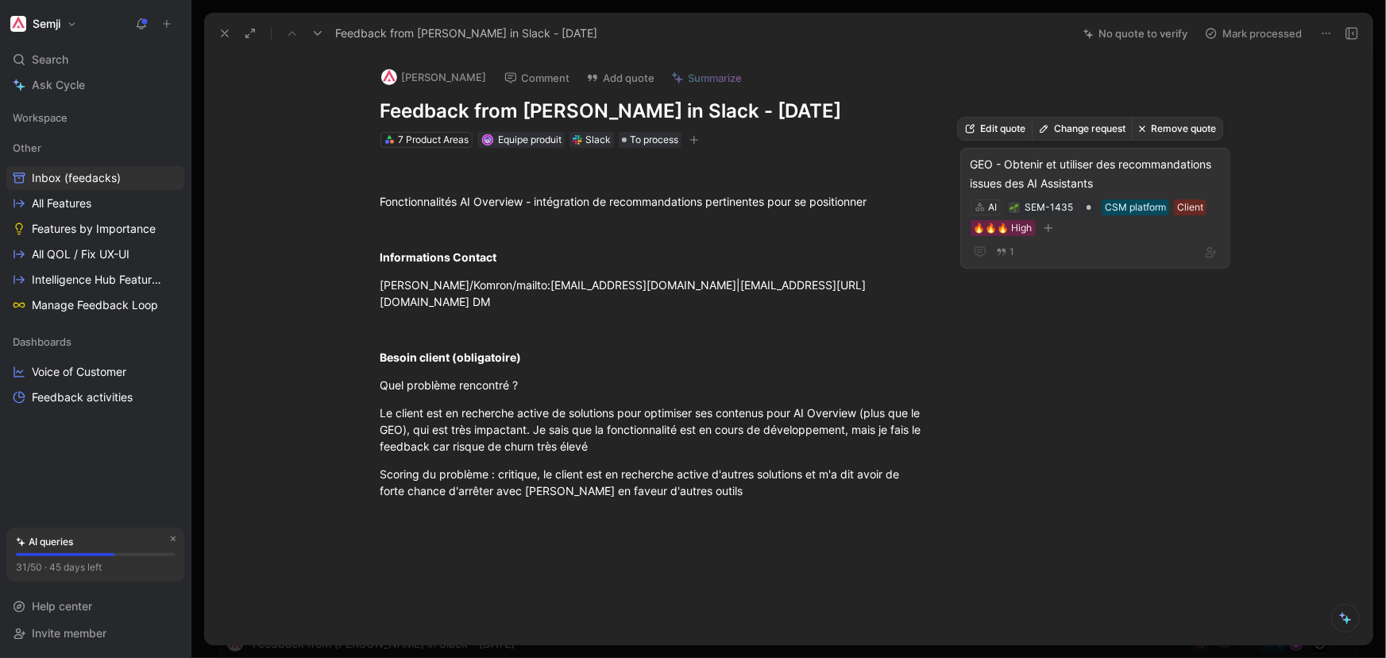
click at [1040, 232] on button "button" at bounding box center [1048, 228] width 16 height 16
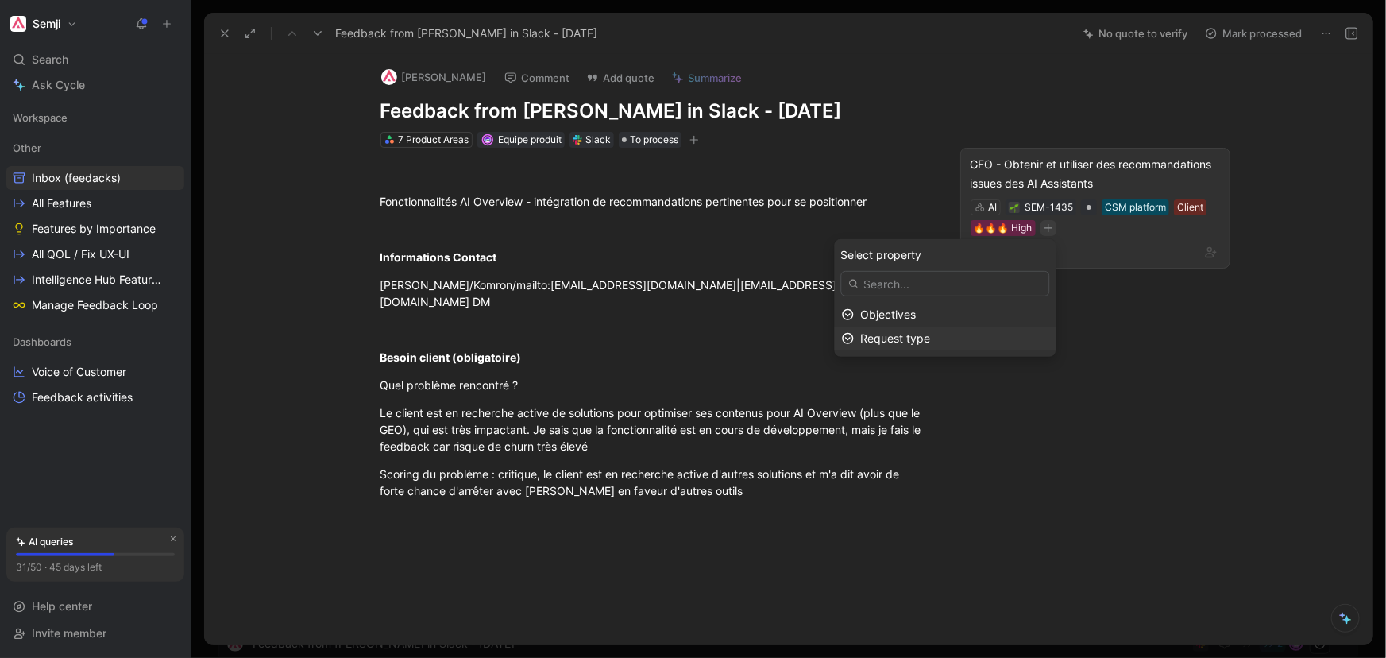
click at [955, 338] on div "Request type" at bounding box center [955, 338] width 188 height 19
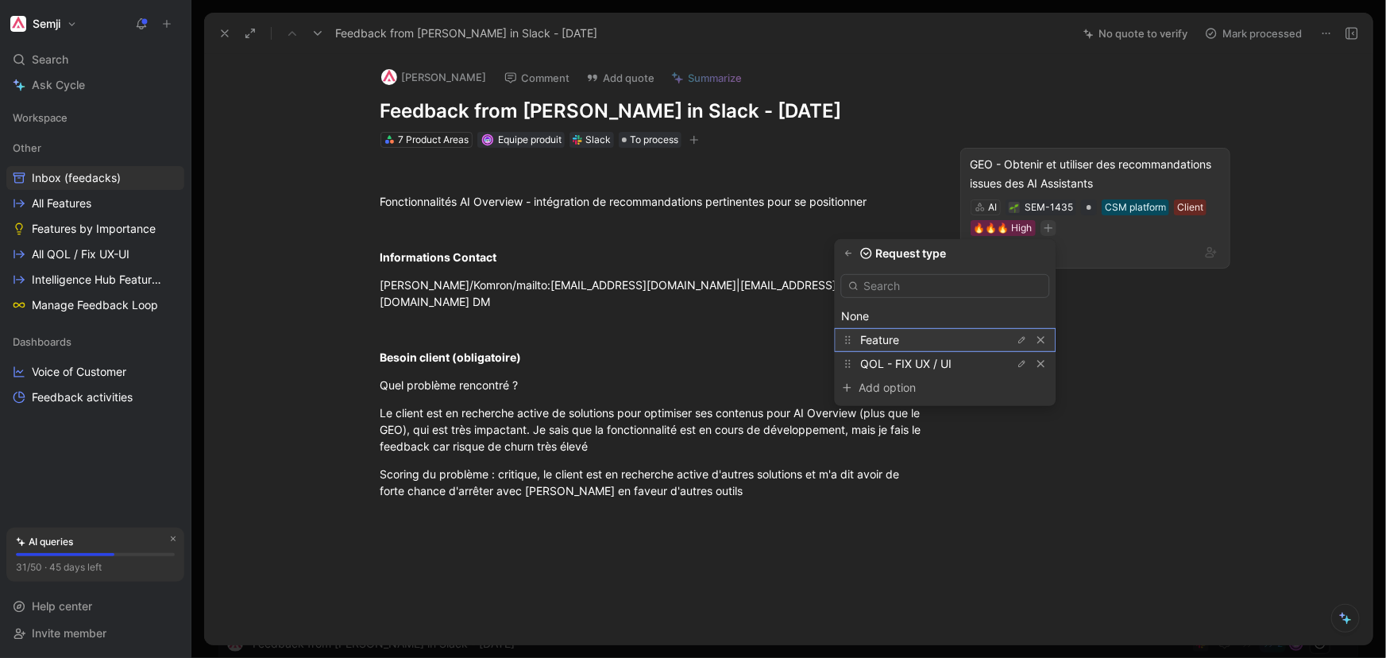
click at [955, 338] on div "Feature" at bounding box center [920, 339] width 119 height 19
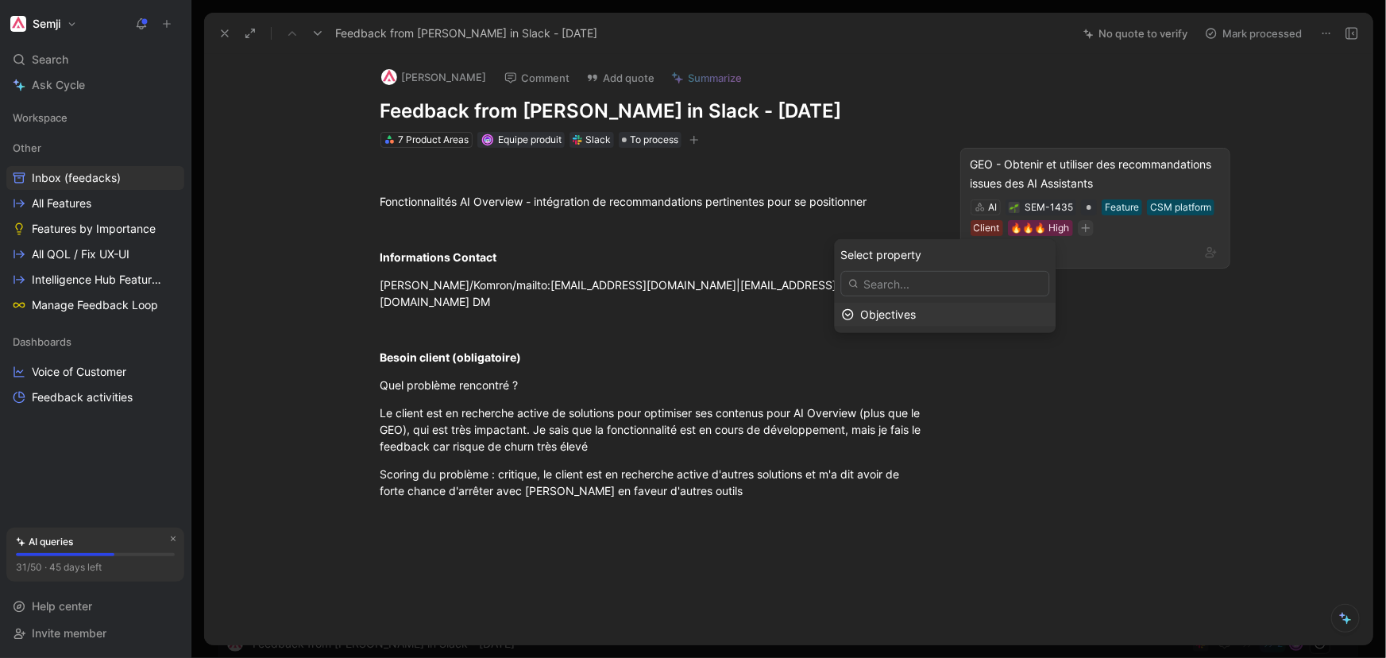
click at [962, 314] on div "Objectives" at bounding box center [955, 314] width 188 height 19
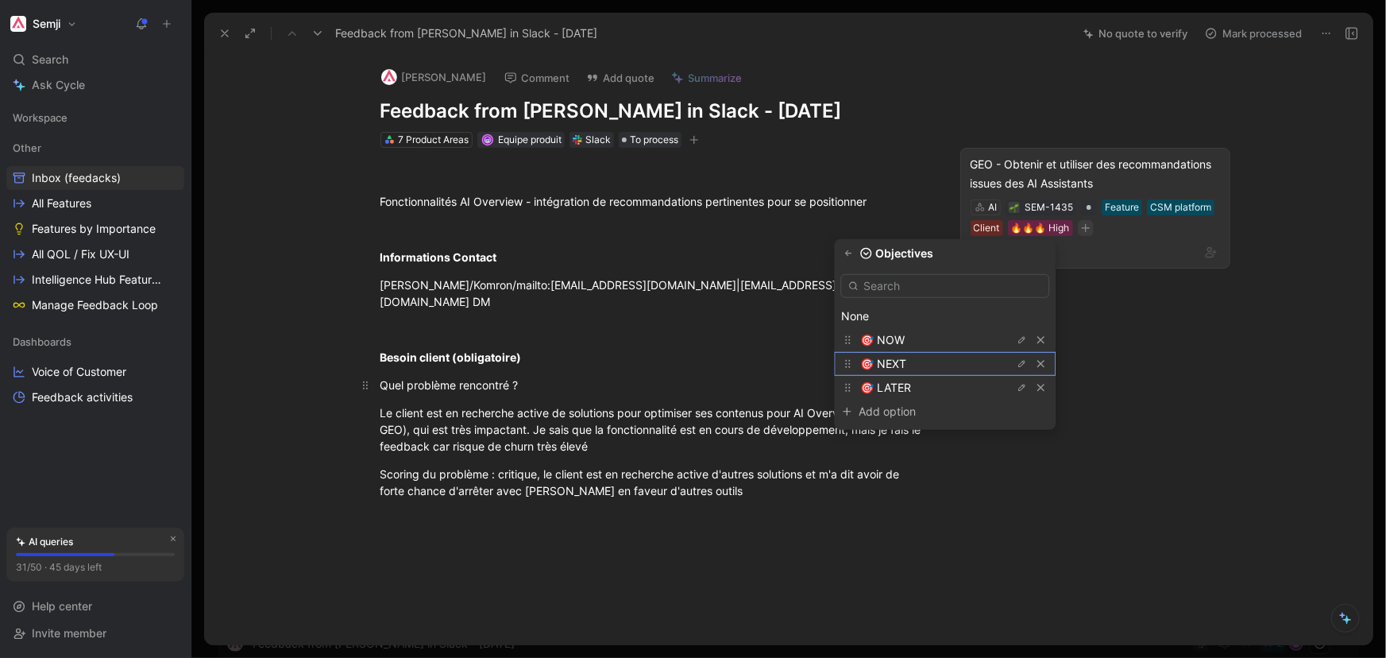
click at [945, 357] on div "🎯 NEXT" at bounding box center [920, 363] width 119 height 19
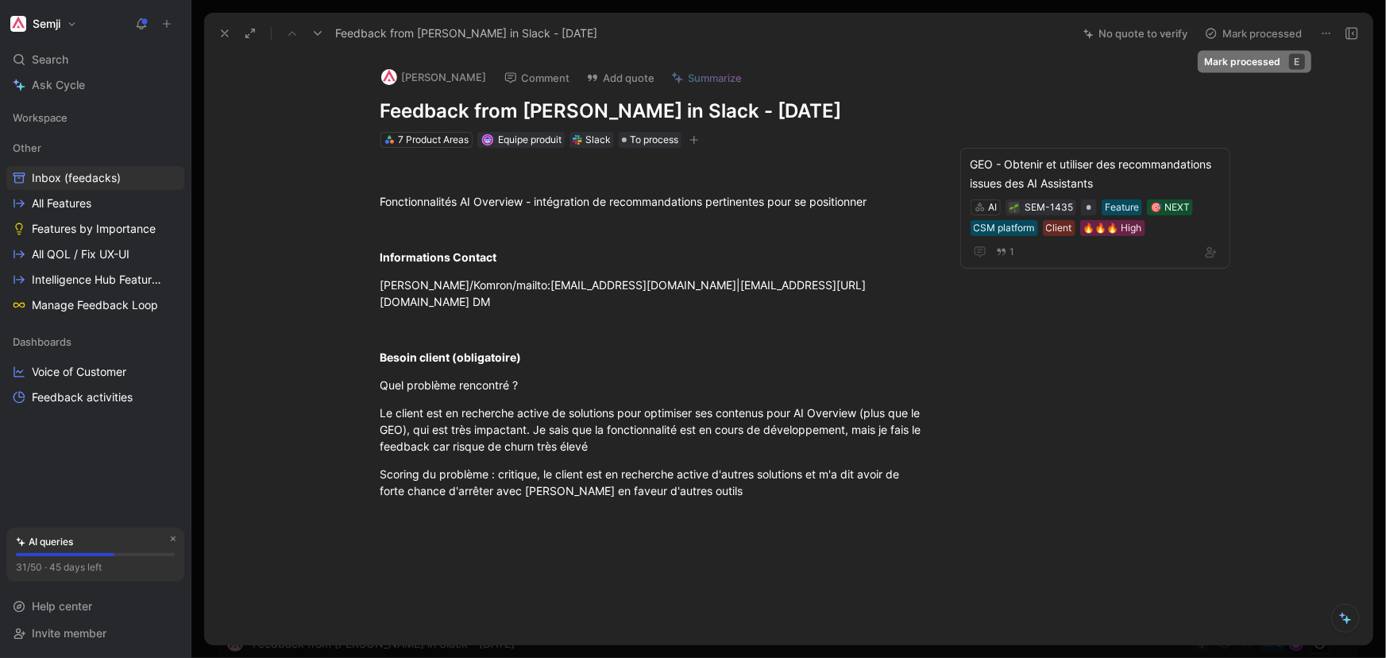
click at [1254, 29] on button "Mark processed" at bounding box center [1253, 33] width 111 height 22
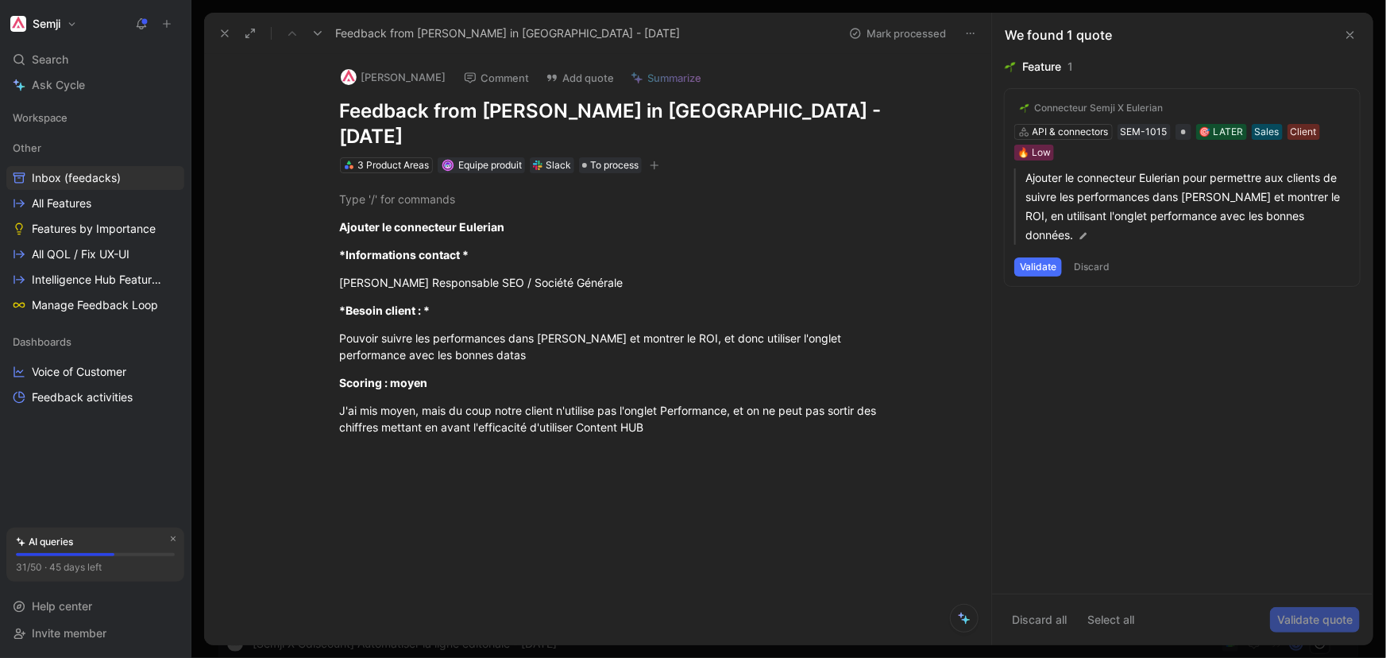
click at [1033, 257] on button "Validate" at bounding box center [1038, 266] width 48 height 19
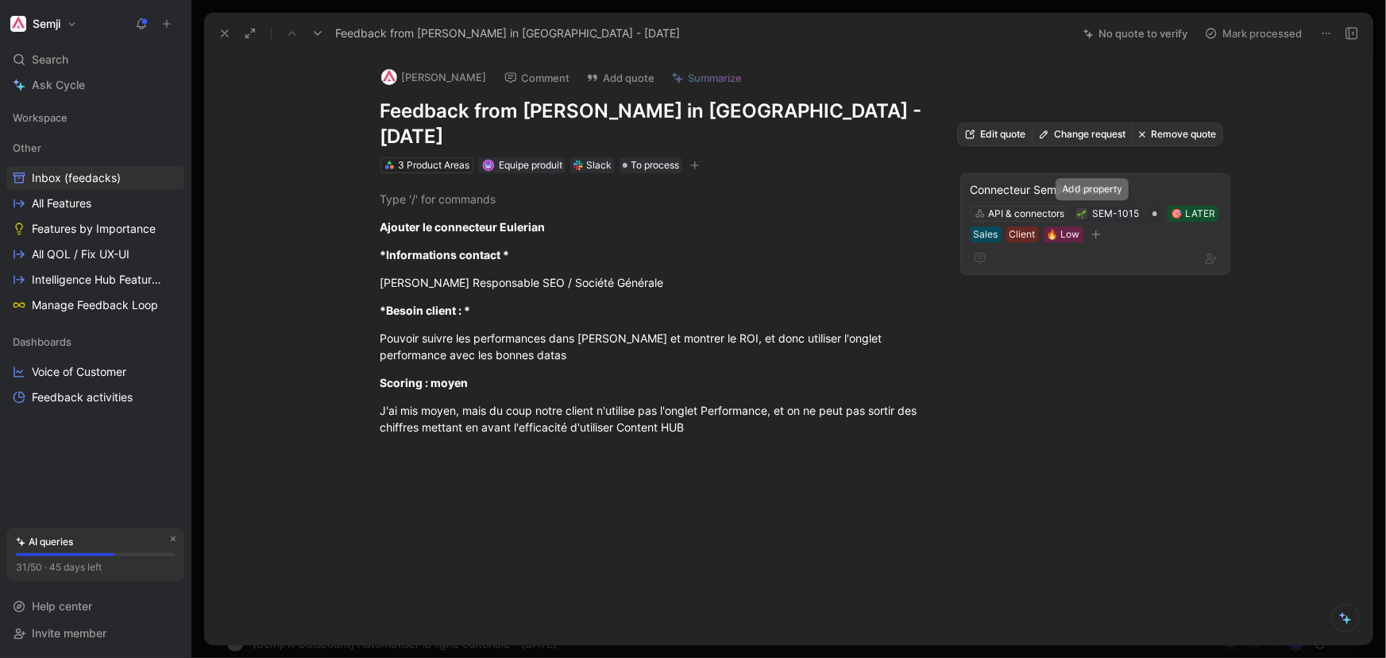
click at [1095, 230] on icon "button" at bounding box center [1095, 234] width 1 height 9
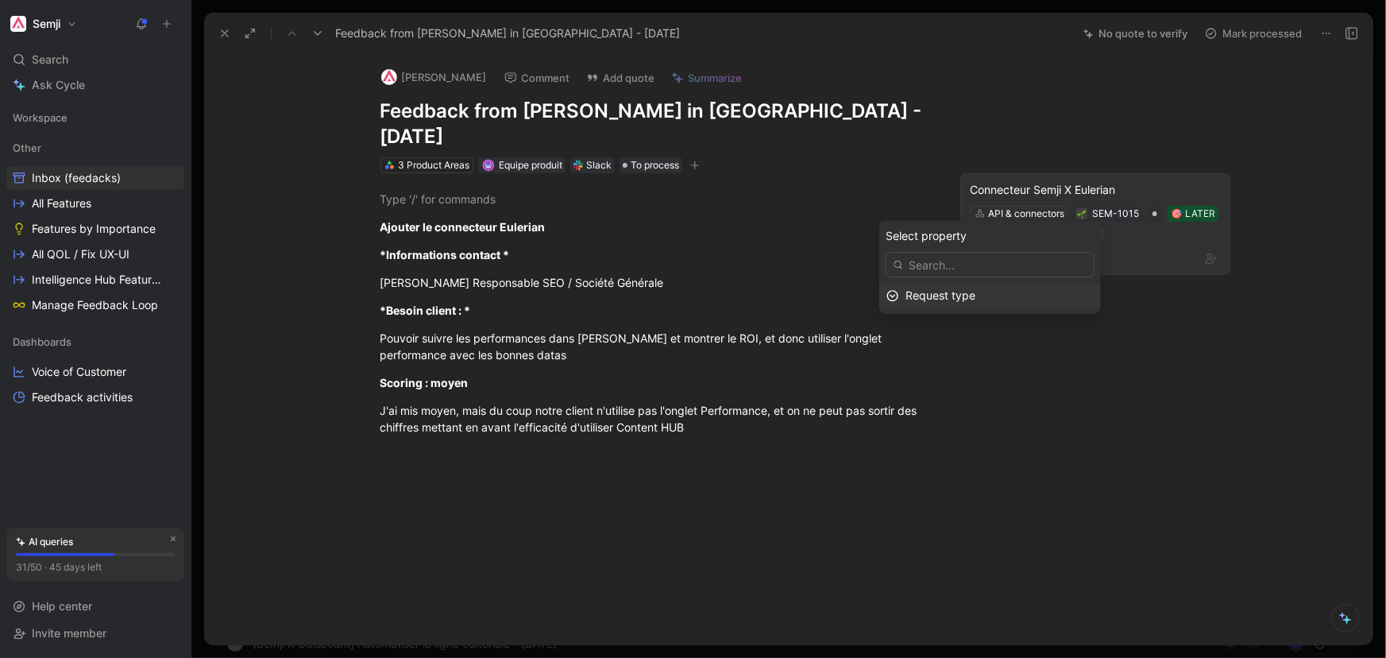
click at [975, 299] on span "Request type" at bounding box center [940, 295] width 70 height 14
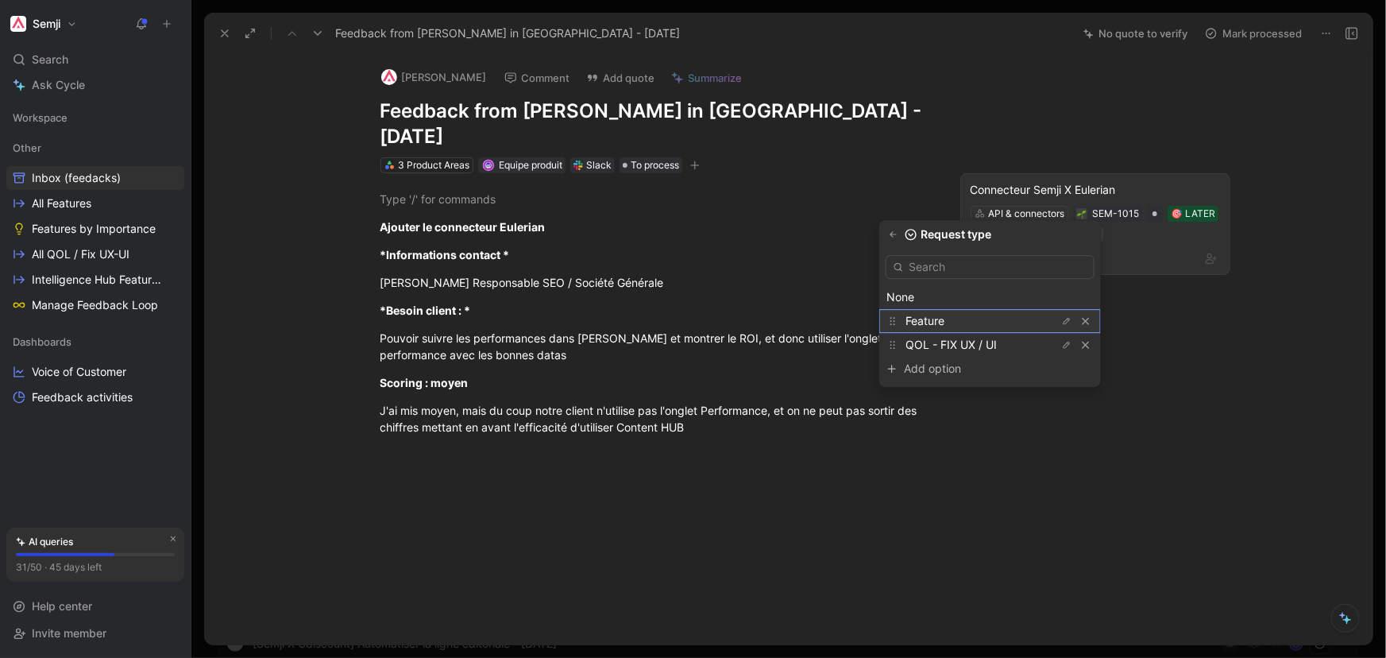
click at [977, 315] on div "Feature" at bounding box center [964, 320] width 119 height 19
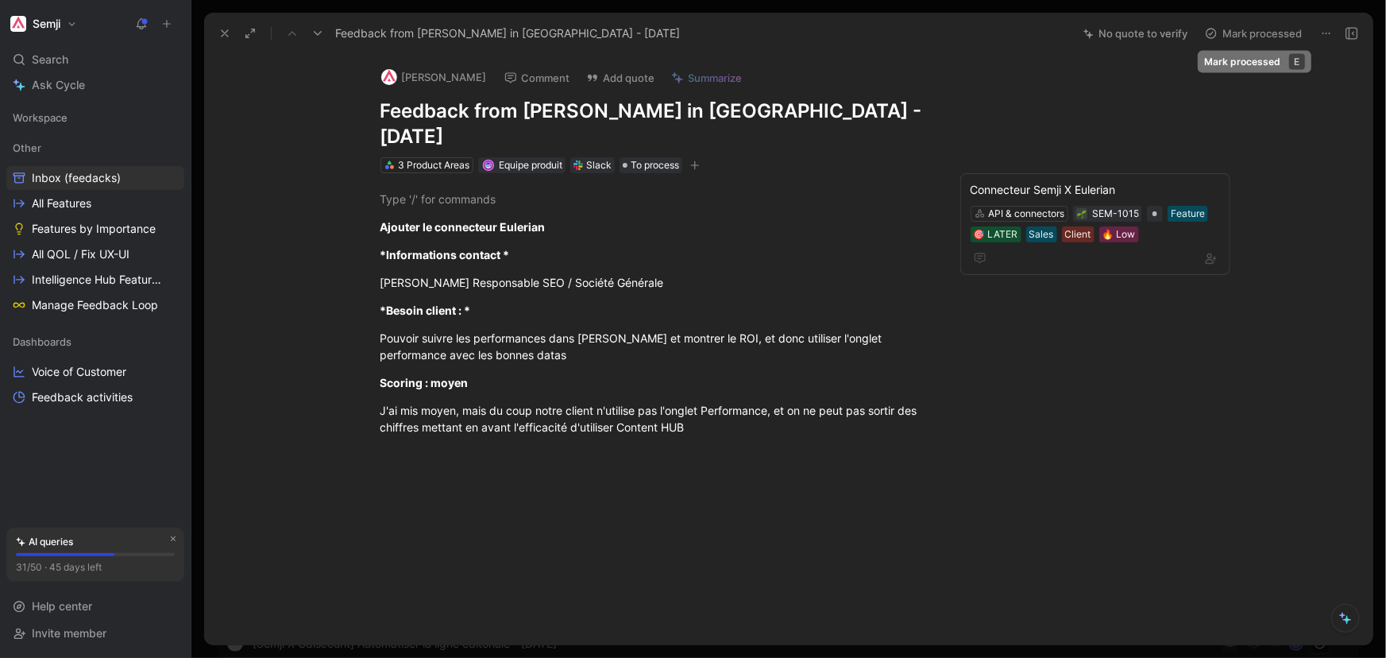
click at [1246, 33] on button "Mark processed" at bounding box center [1253, 33] width 111 height 22
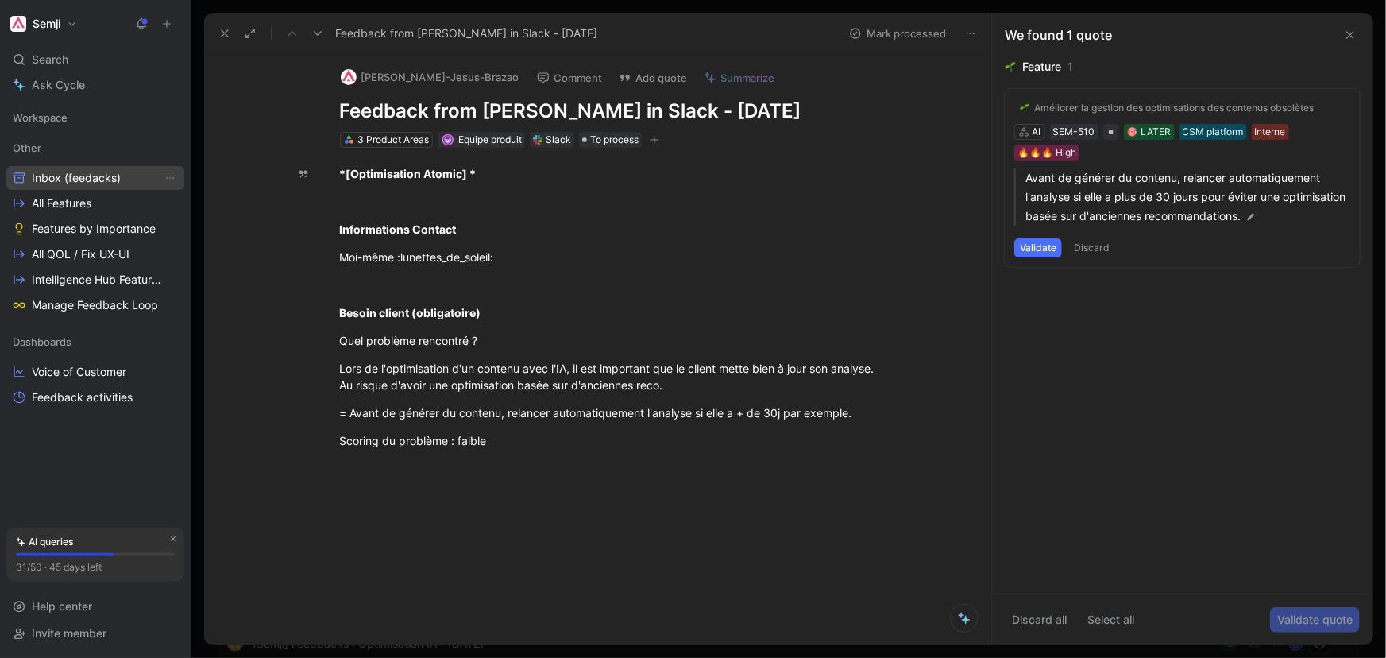
click at [93, 176] on span "Inbox (feedacks)" at bounding box center [76, 178] width 89 height 16
